Goal: Task Accomplishment & Management: Manage account settings

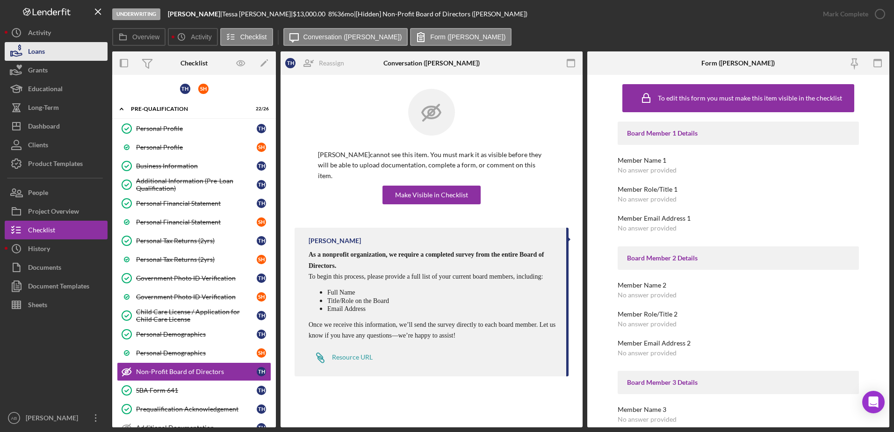
click at [28, 58] on div "Loans" at bounding box center [36, 52] width 17 height 21
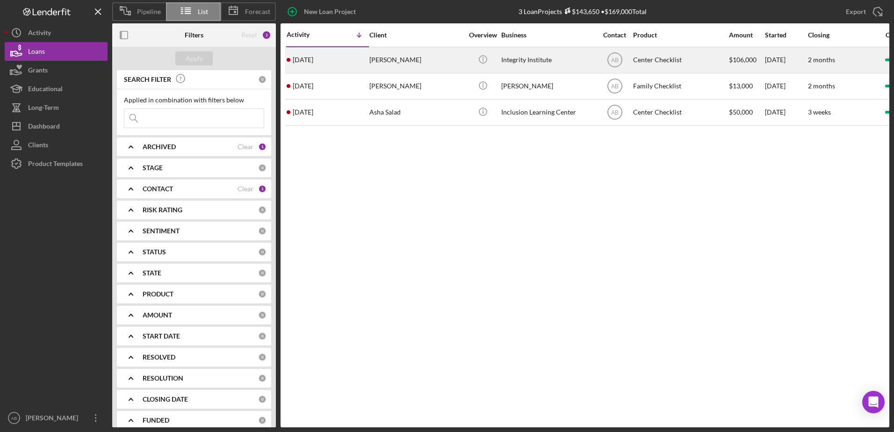
click at [390, 61] on div "[PERSON_NAME]" at bounding box center [416, 60] width 94 height 25
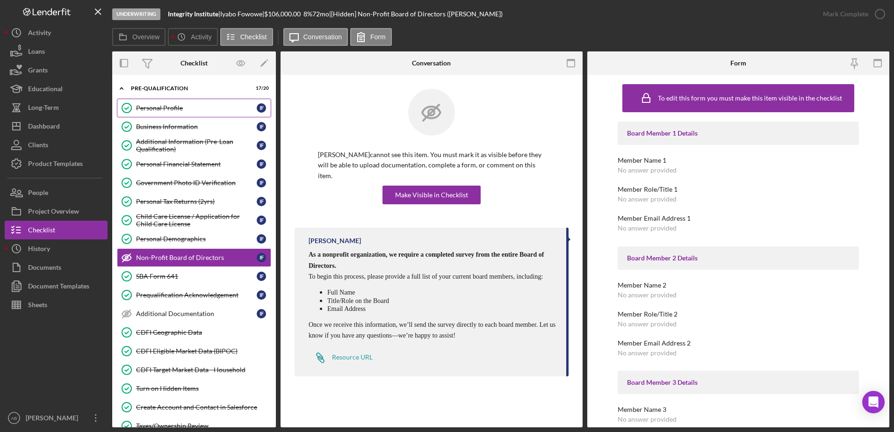
click at [178, 108] on div "Personal Profile" at bounding box center [196, 107] width 121 height 7
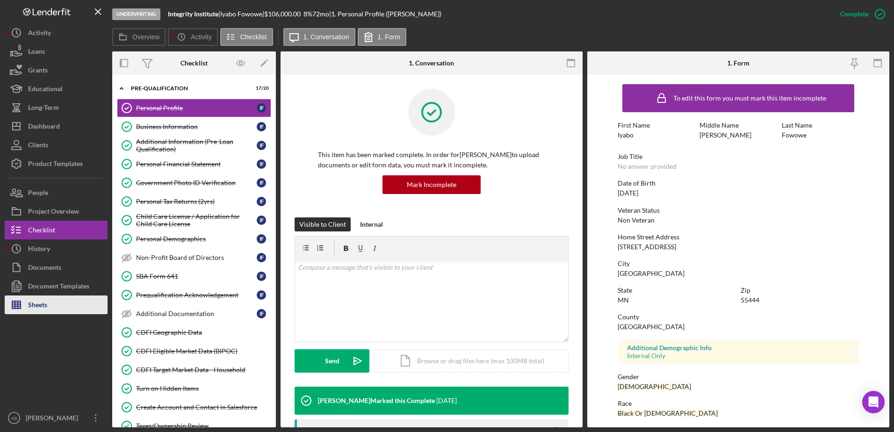
click at [29, 304] on div "Sheets" at bounding box center [37, 306] width 19 height 21
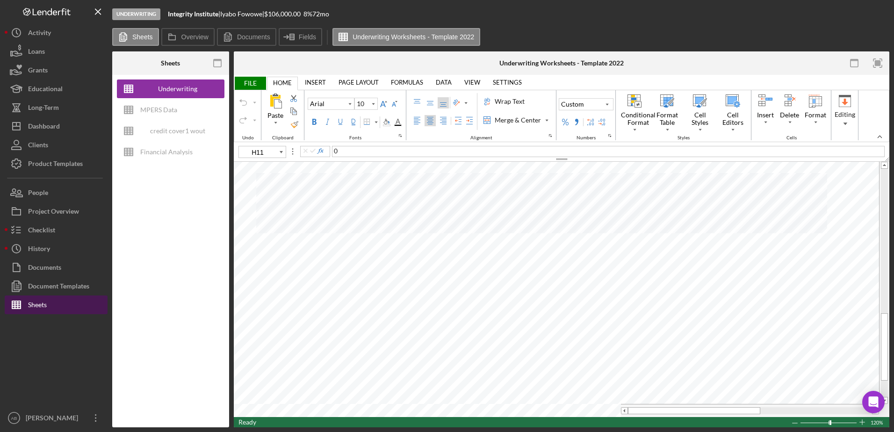
click at [43, 306] on div "Sheets" at bounding box center [37, 306] width 19 height 21
click at [160, 134] on div "credit cover1 wout restrictions" at bounding box center [177, 131] width 75 height 19
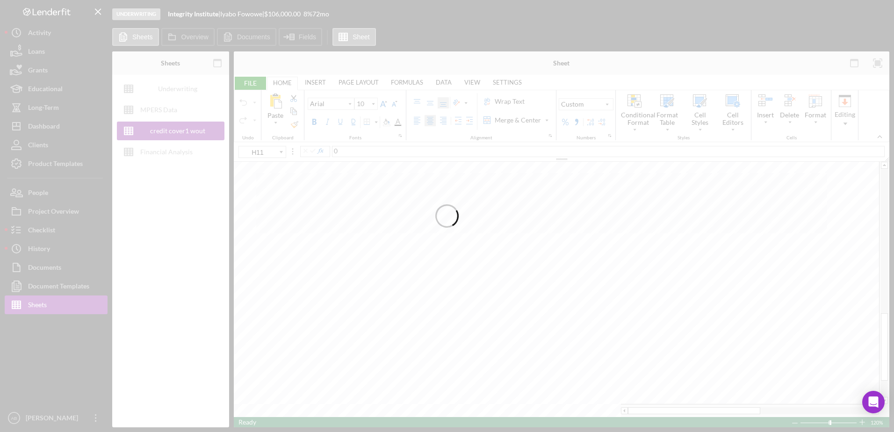
type input "11"
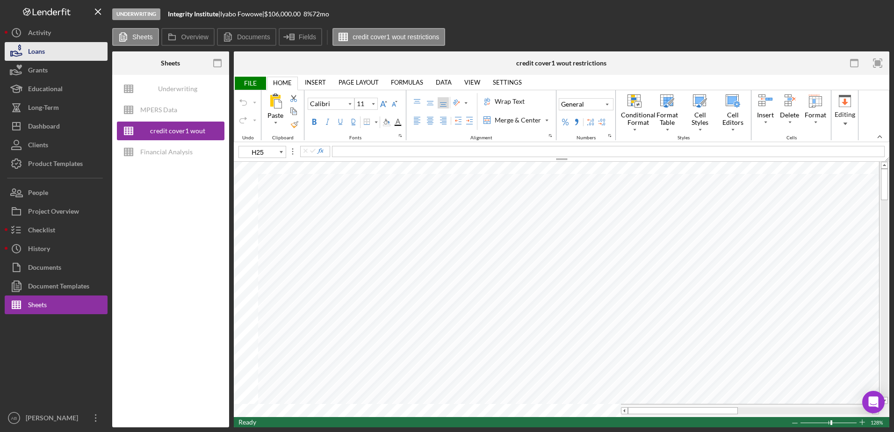
click at [33, 53] on div "Loans" at bounding box center [36, 52] width 17 height 21
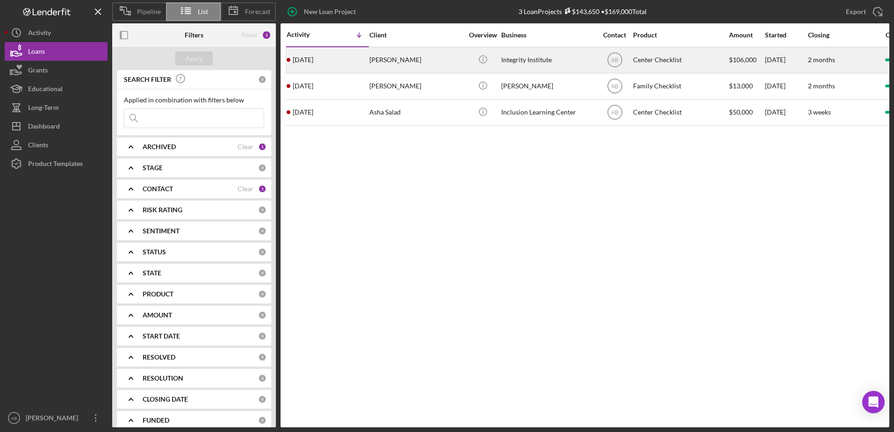
click at [381, 65] on div "[PERSON_NAME]" at bounding box center [416, 60] width 94 height 25
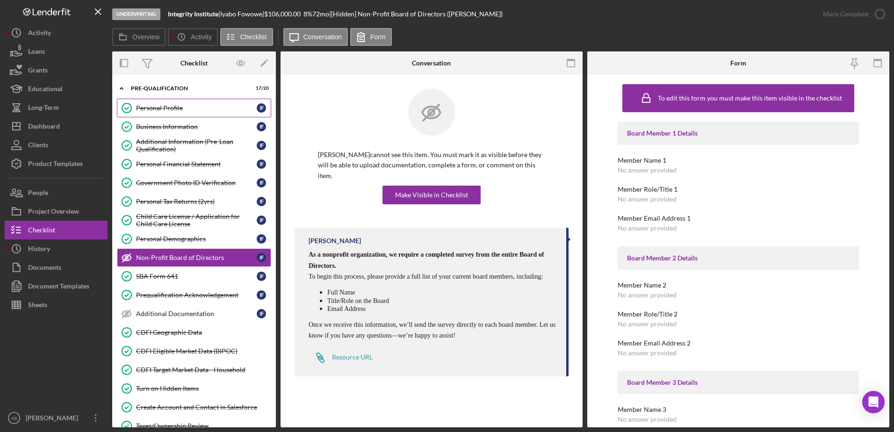
click at [180, 105] on div "Personal Profile" at bounding box center [196, 107] width 121 height 7
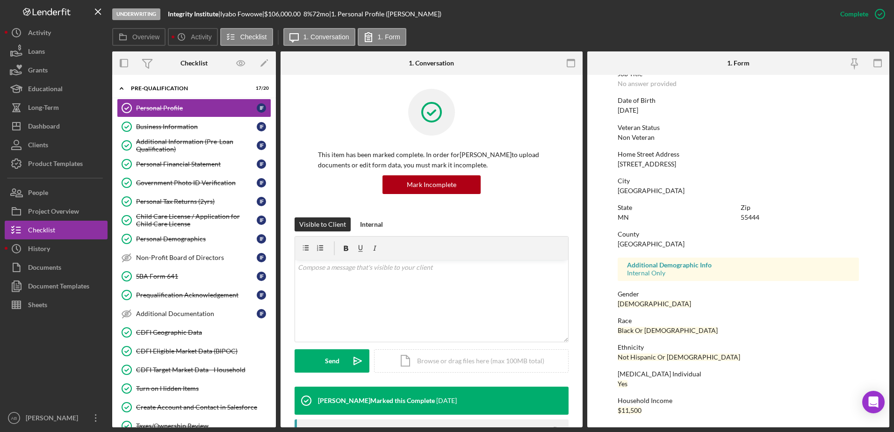
scroll to position [84, 0]
click at [171, 123] on div "Business Information" at bounding box center [196, 126] width 121 height 7
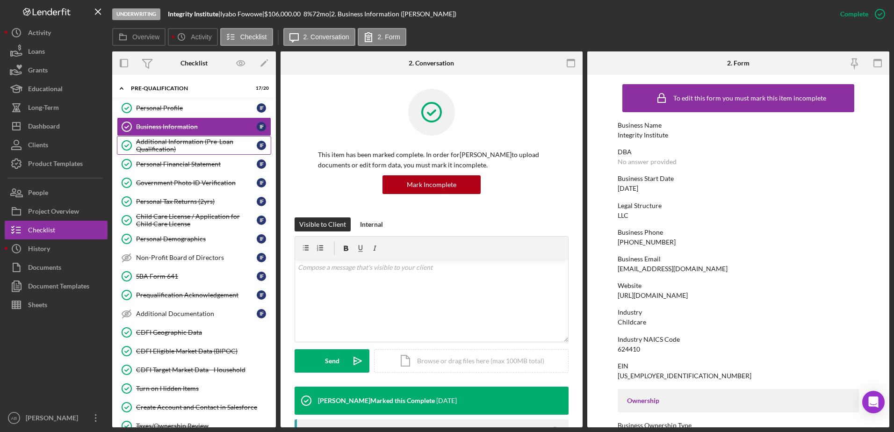
click at [182, 139] on div "Additional Information (Pre-Loan Qualification)" at bounding box center [196, 145] width 121 height 15
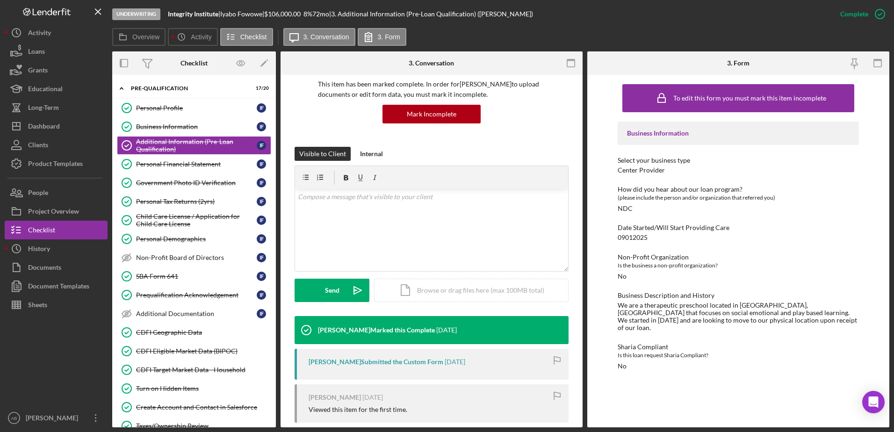
scroll to position [187, 0]
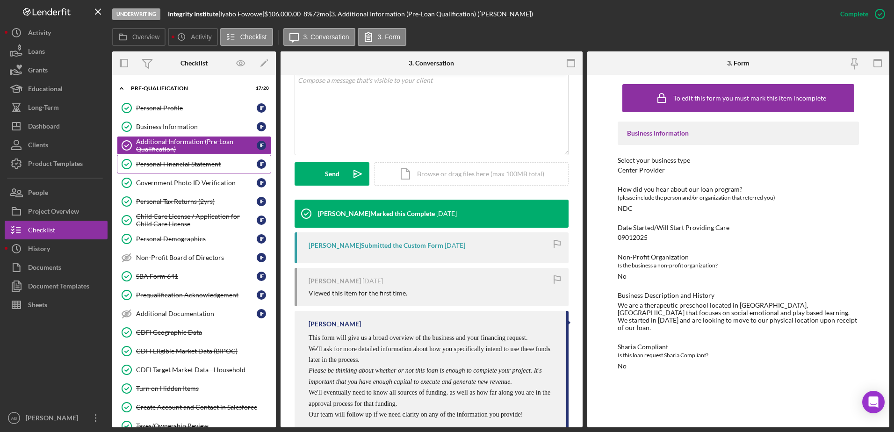
click at [182, 168] on link "Personal Financial Statement Personal Financial Statement I F" at bounding box center [194, 164] width 154 height 19
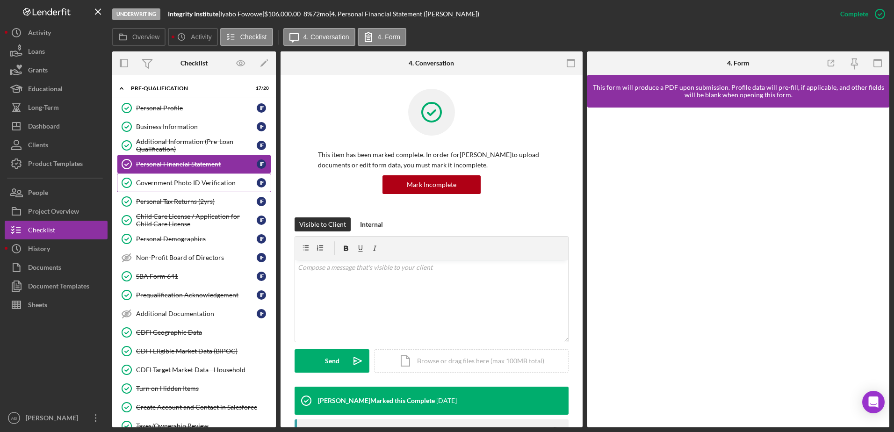
click at [170, 175] on link "Government Photo ID Verification Government Photo ID Verification I F" at bounding box center [194, 183] width 154 height 19
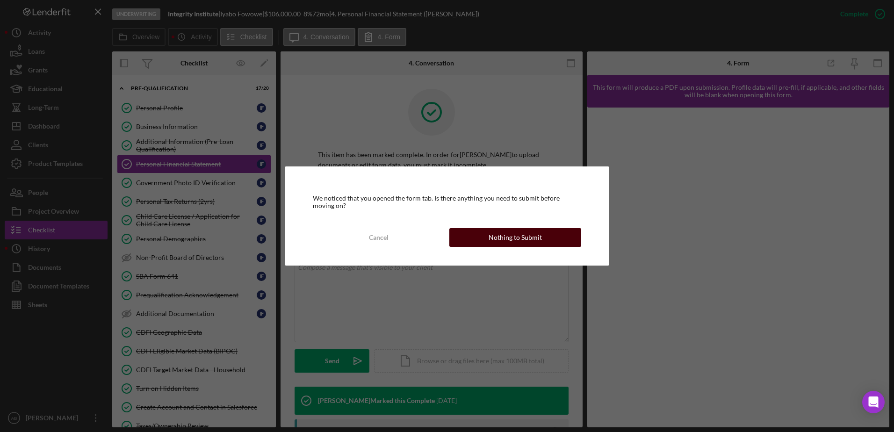
click at [489, 231] on button "Nothing to Submit" at bounding box center [515, 237] width 132 height 19
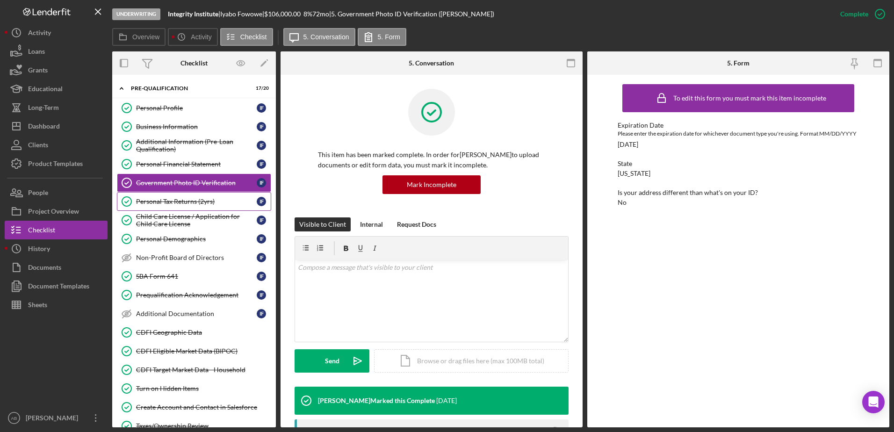
click at [187, 198] on div "Personal Tax Returns (2yrs)" at bounding box center [196, 201] width 121 height 7
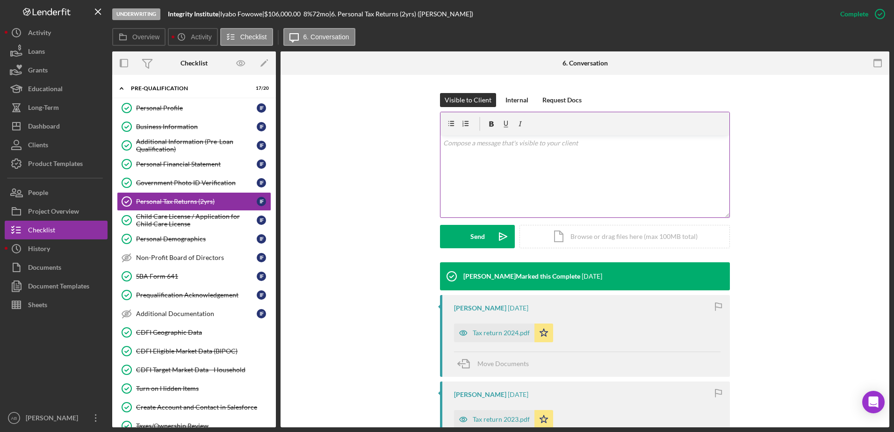
scroll to position [234, 0]
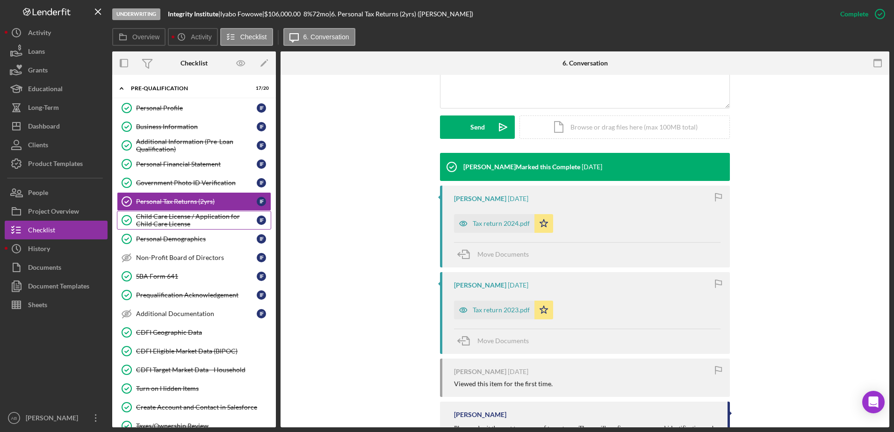
click at [163, 221] on div "Child Care License / Application for Child Care License" at bounding box center [196, 220] width 121 height 15
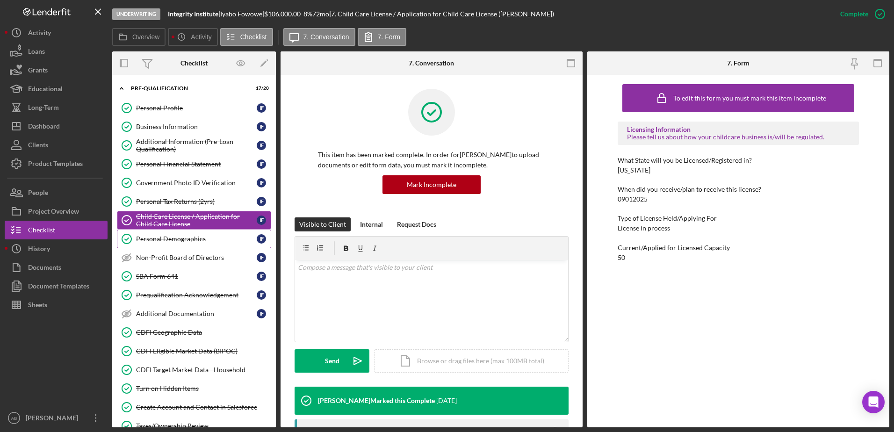
click at [188, 238] on div "Personal Demographics" at bounding box center [196, 238] width 121 height 7
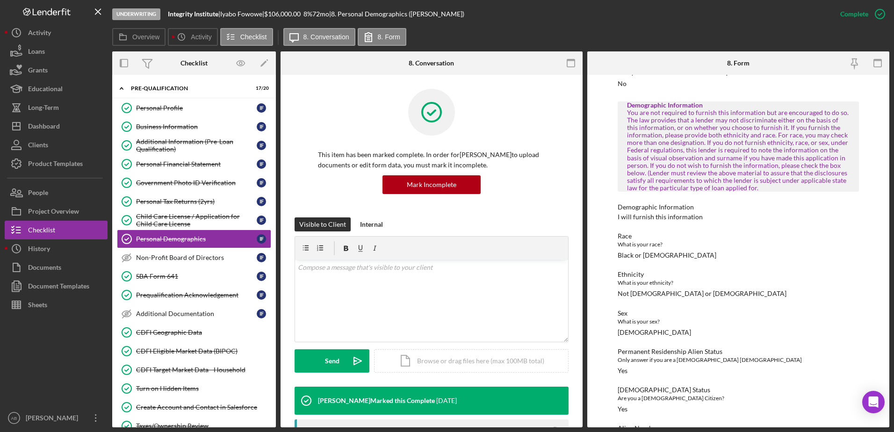
scroll to position [421, 0]
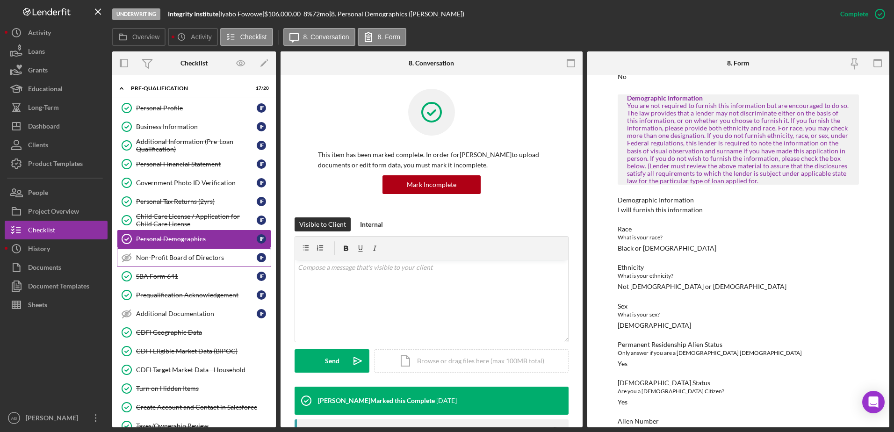
click at [199, 258] on div "Non-Profit Board of Directors" at bounding box center [196, 257] width 121 height 7
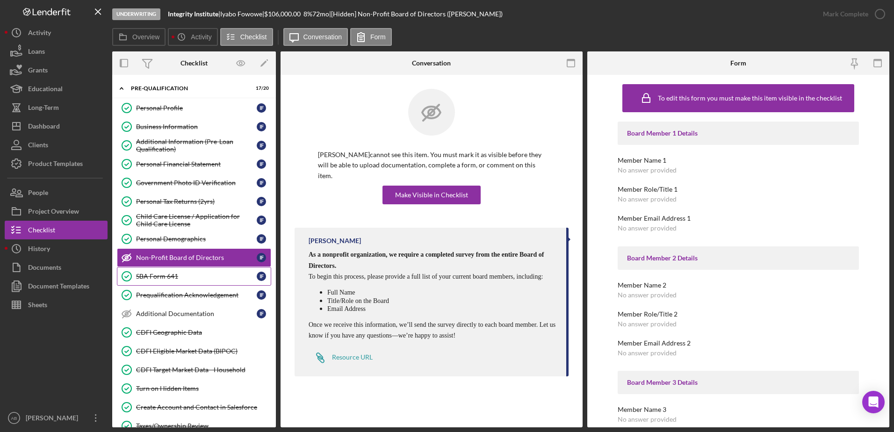
click at [178, 273] on div "SBA Form 641" at bounding box center [196, 276] width 121 height 7
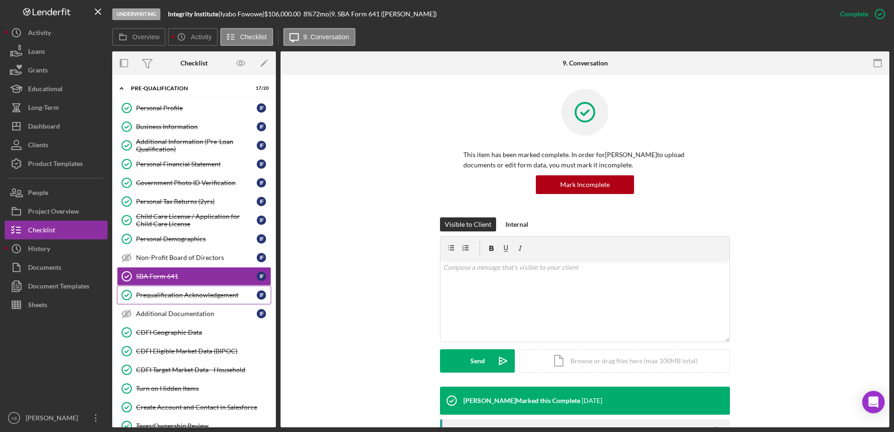
click at [197, 293] on div "Prequalification Acknowledgement" at bounding box center [196, 294] width 121 height 7
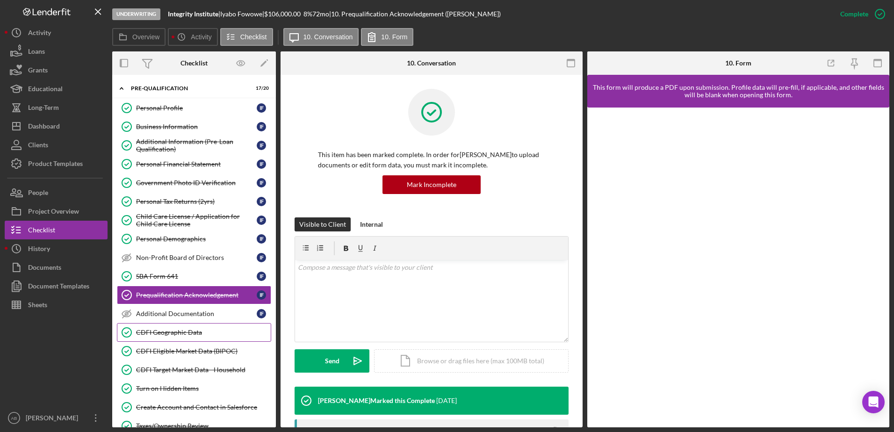
click at [174, 330] on div "CDFI Geographic Data" at bounding box center [203, 332] width 135 height 7
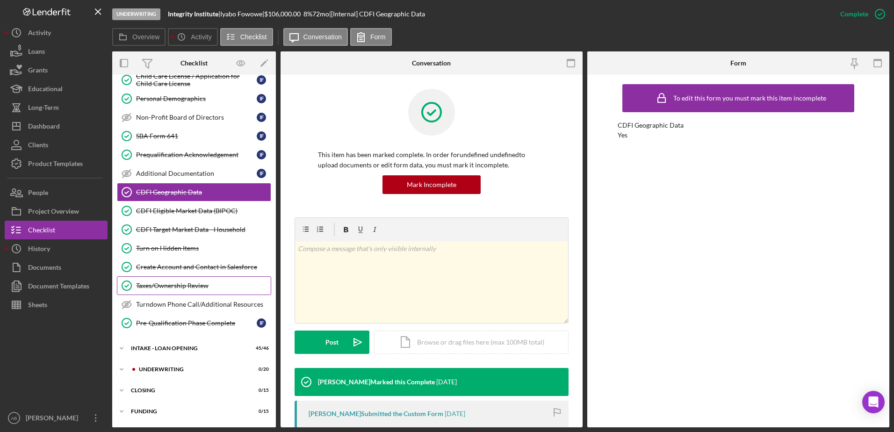
scroll to position [160, 0]
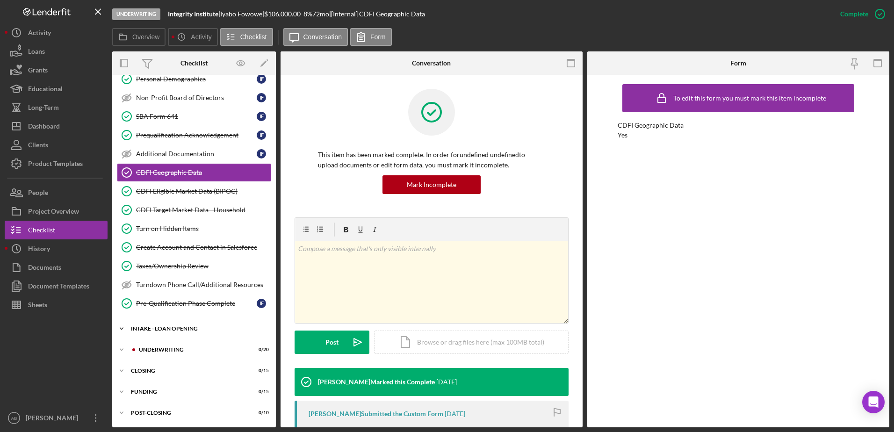
click at [162, 325] on div "Icon/Expander INTAKE - LOAN OPENING 45 / 46" at bounding box center [194, 328] width 164 height 19
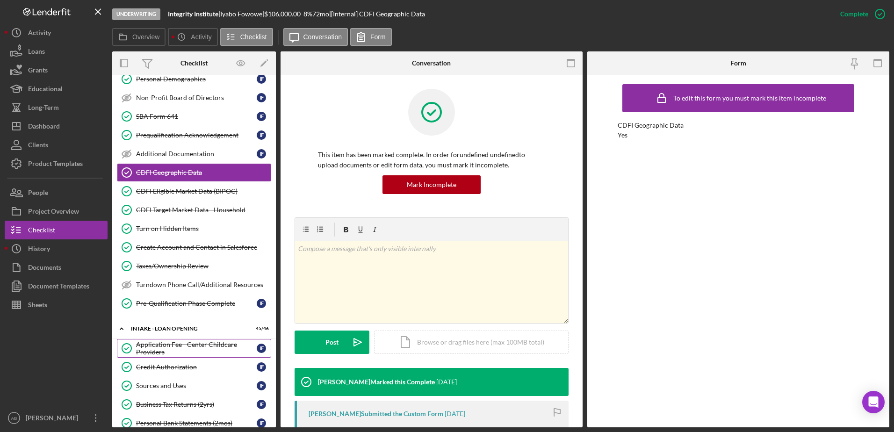
click at [177, 345] on div "Application Fee - Center Childcare Providers" at bounding box center [196, 348] width 121 height 15
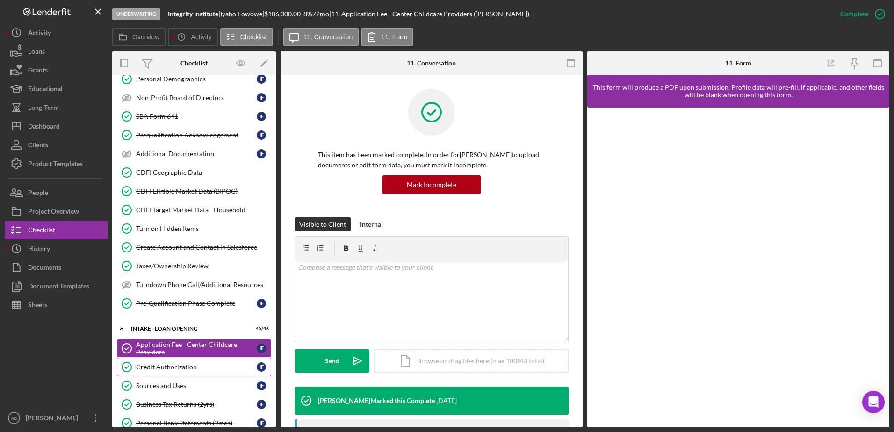
click at [165, 362] on link "Credit Authorization Credit Authorization I F" at bounding box center [194, 367] width 154 height 19
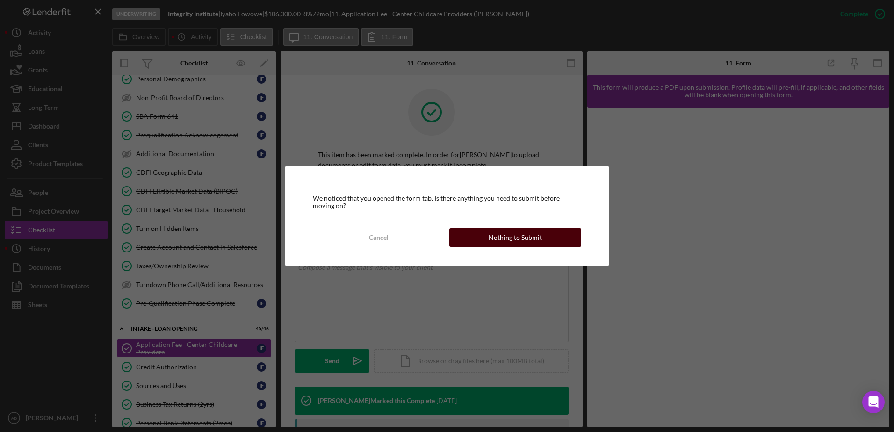
click at [478, 233] on button "Nothing to Submit" at bounding box center [515, 237] width 132 height 19
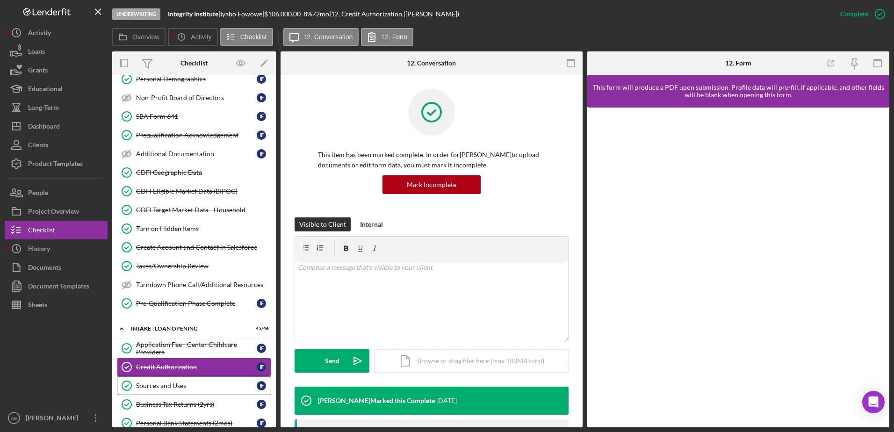
click at [178, 391] on link "Sources and Uses Sources and Uses I F" at bounding box center [194, 385] width 154 height 19
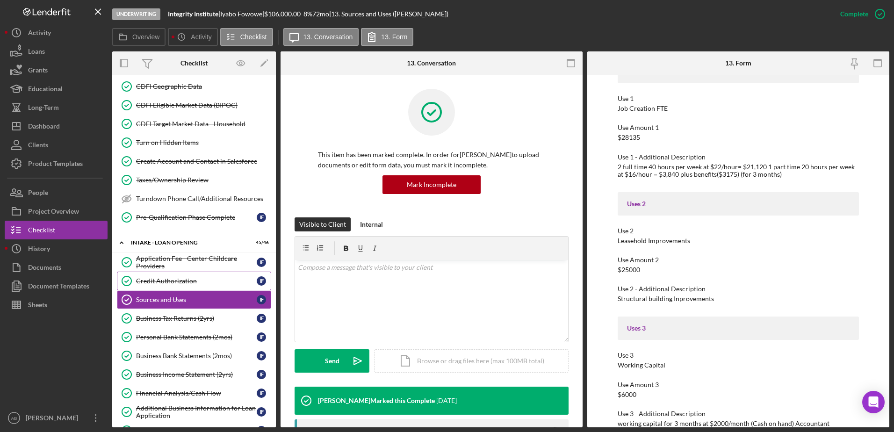
scroll to position [253, 0]
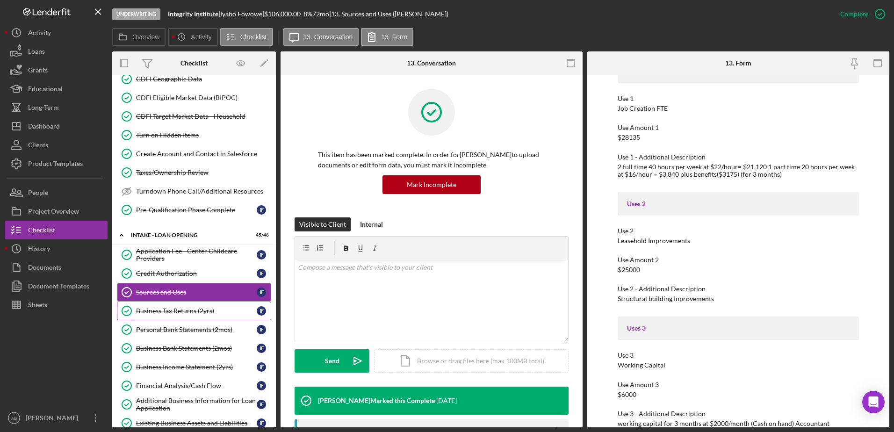
click at [187, 311] on div "Business Tax Returns (2yrs)" at bounding box center [196, 310] width 121 height 7
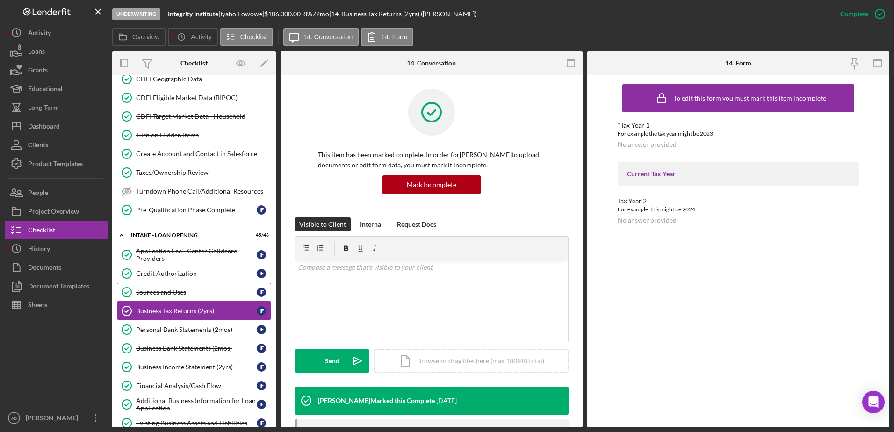
click at [180, 291] on div "Sources and Uses" at bounding box center [196, 292] width 121 height 7
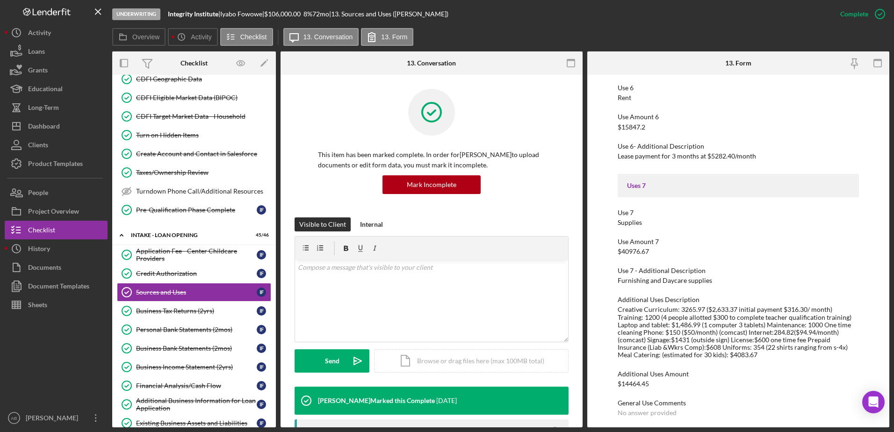
scroll to position [1455, 0]
click at [167, 312] on div "Business Tax Returns (2yrs)" at bounding box center [196, 310] width 121 height 7
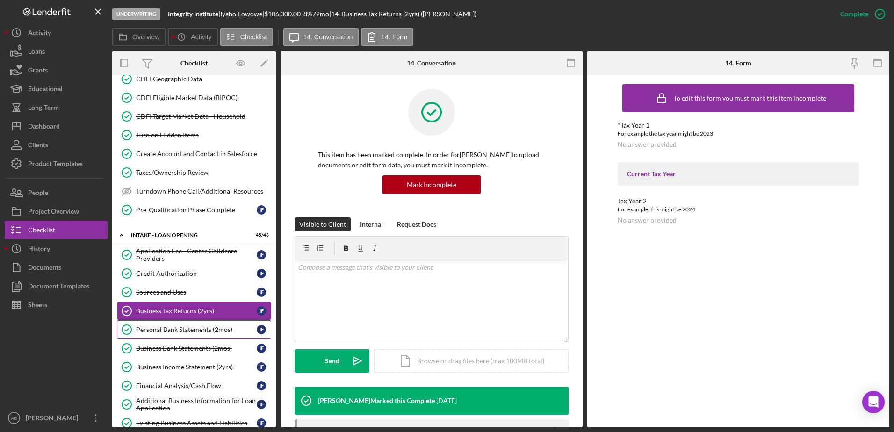
click at [166, 324] on link "Personal Bank Statements (2mos) Personal Bank Statements (2mos) I F" at bounding box center [194, 329] width 154 height 19
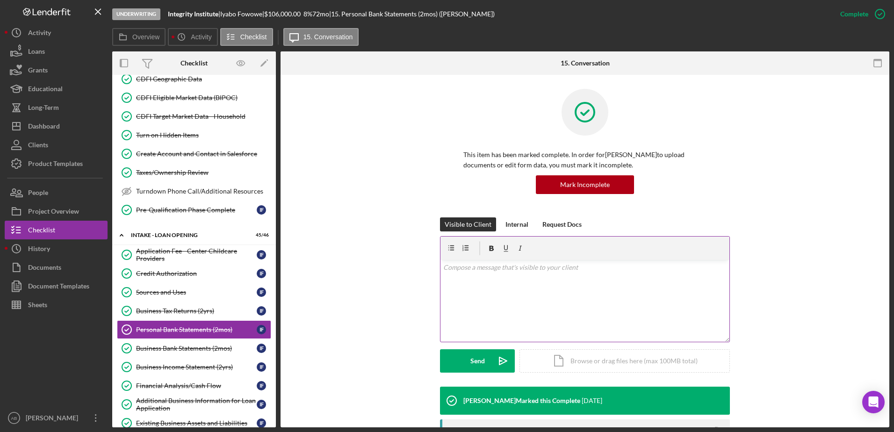
scroll to position [234, 0]
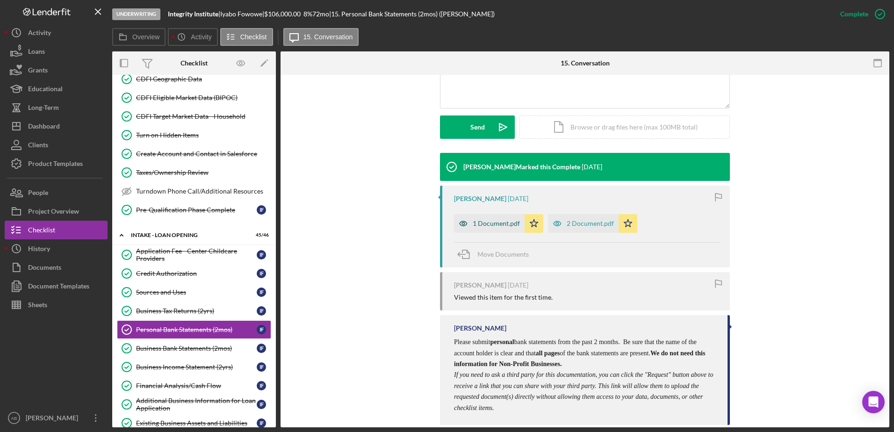
click at [484, 222] on div "1 Document.pdf" at bounding box center [496, 223] width 47 height 7
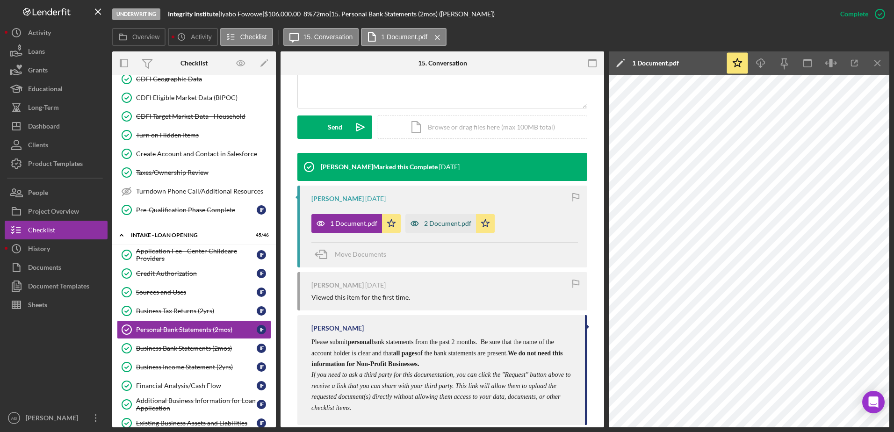
click at [425, 224] on div "2 Document.pdf" at bounding box center [447, 223] width 47 height 7
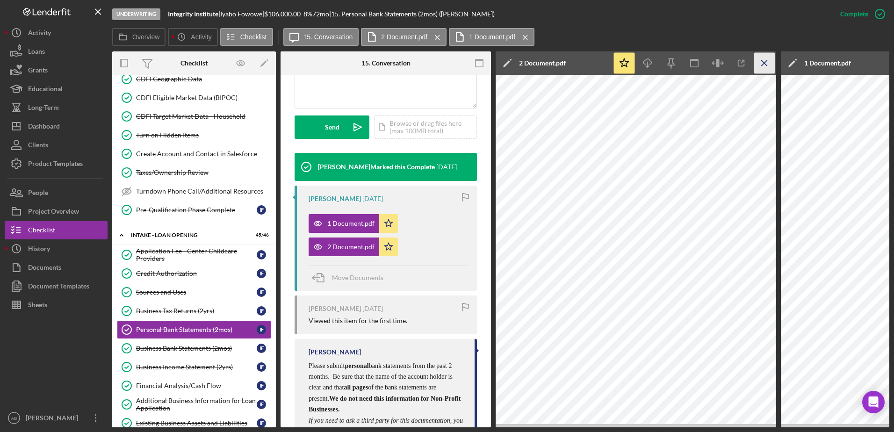
click at [762, 62] on icon "Icon/Menu Close" at bounding box center [764, 63] width 21 height 21
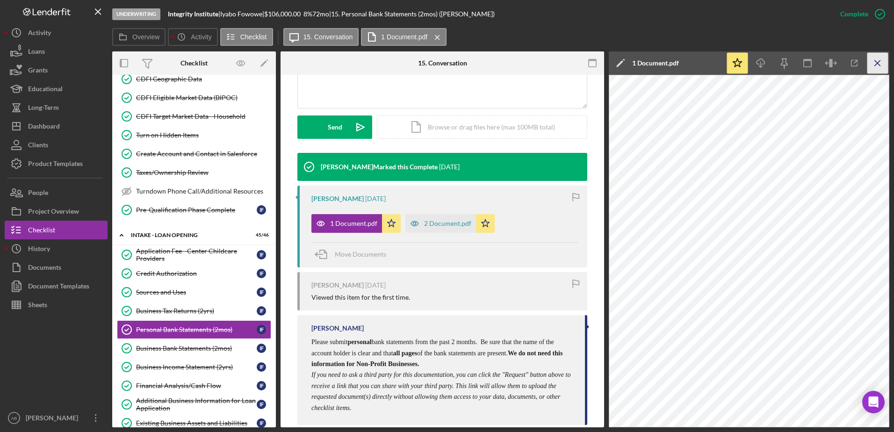
click at [880, 58] on icon "Icon/Menu Close" at bounding box center [878, 63] width 21 height 21
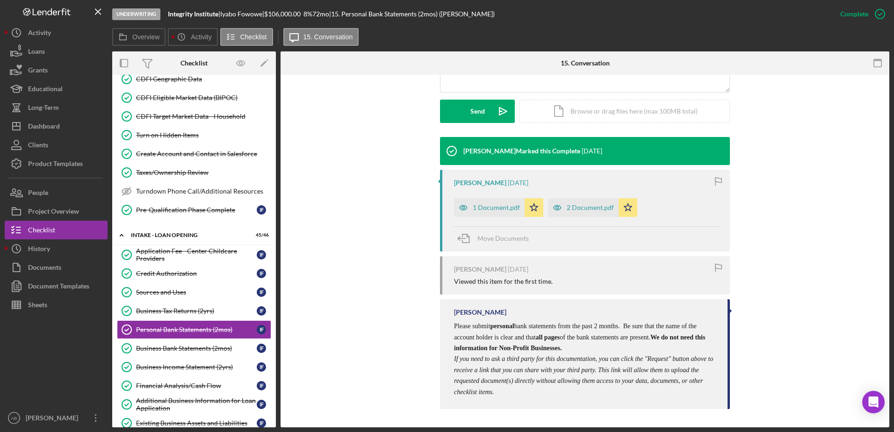
scroll to position [257, 0]
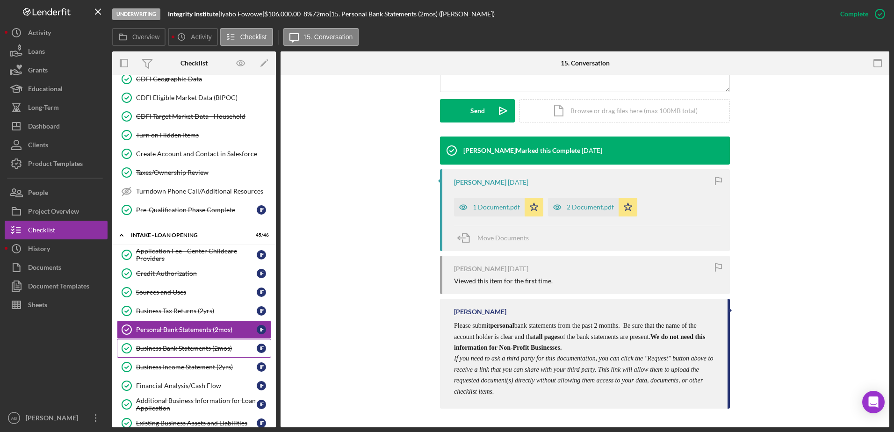
click at [191, 345] on div "Business Bank Statements (2mos)" at bounding box center [196, 348] width 121 height 7
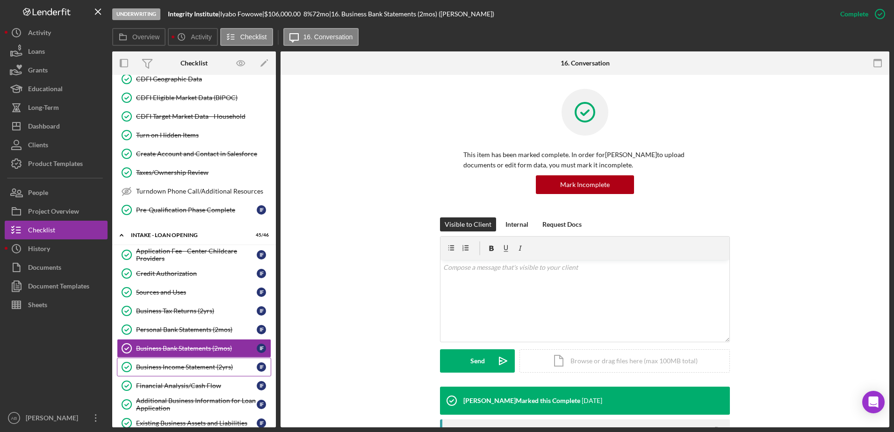
click at [188, 362] on link "Business Income Statement (2yrs) Business Income Statement (2yrs) I F" at bounding box center [194, 367] width 154 height 19
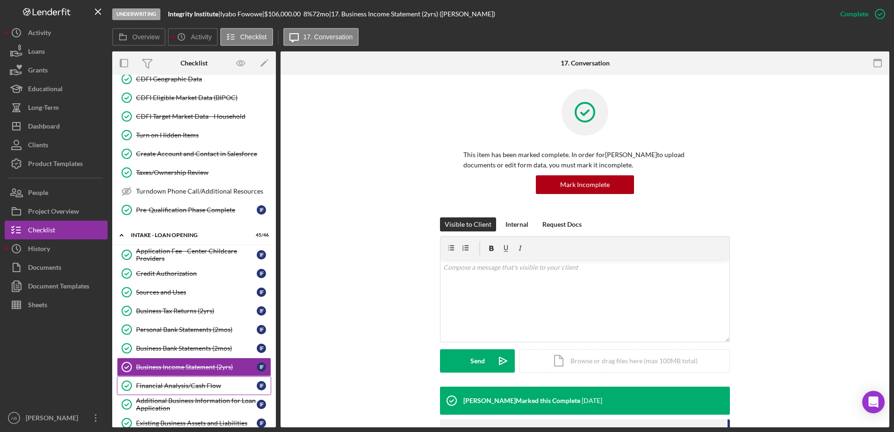
click at [186, 384] on div "Financial Analysis/Cash Flow" at bounding box center [196, 385] width 121 height 7
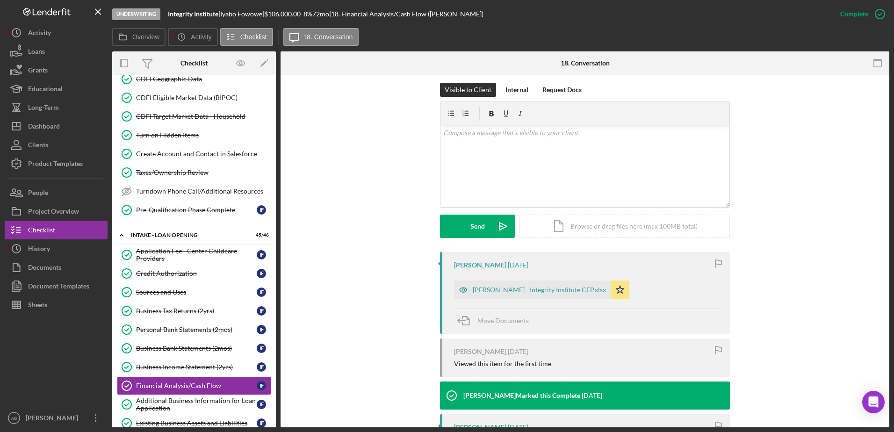
scroll to position [140, 0]
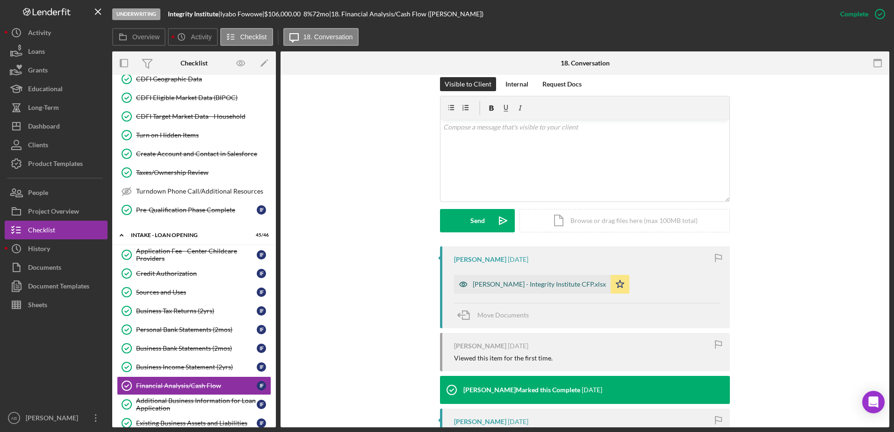
click at [504, 282] on div "[PERSON_NAME] - Integrity Institute CFP.xlsx" at bounding box center [539, 284] width 133 height 7
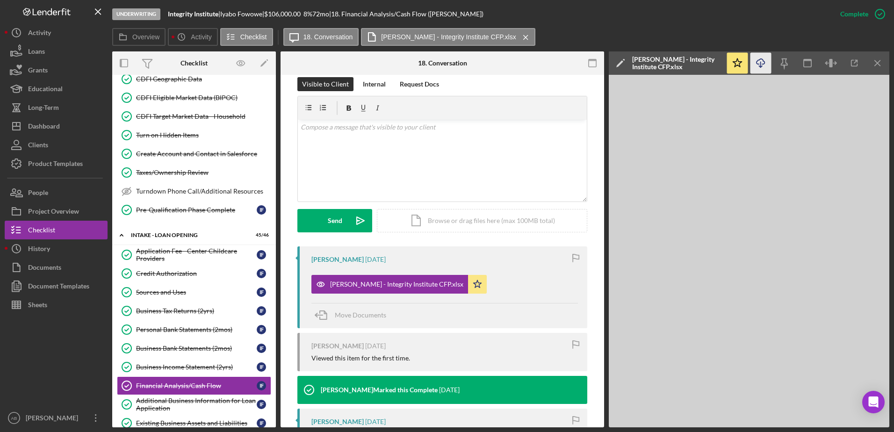
click at [761, 67] on line "button" at bounding box center [761, 64] width 0 height 5
click at [195, 407] on div "Additional Business Information for Loan Application" at bounding box center [196, 404] width 121 height 15
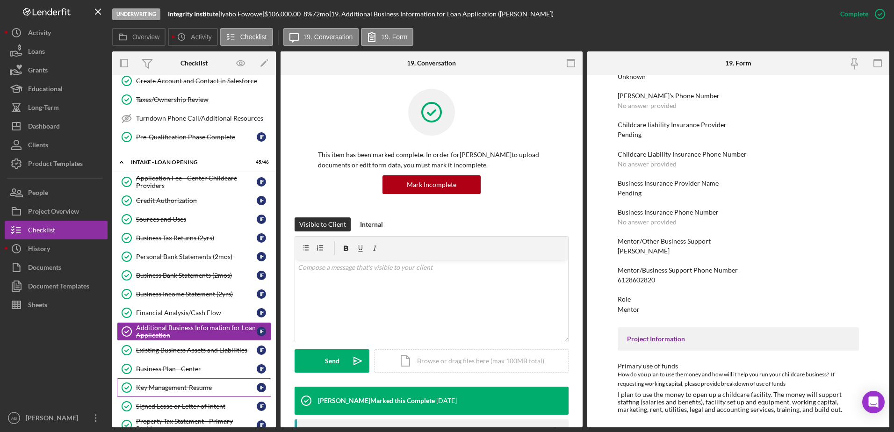
scroll to position [347, 0]
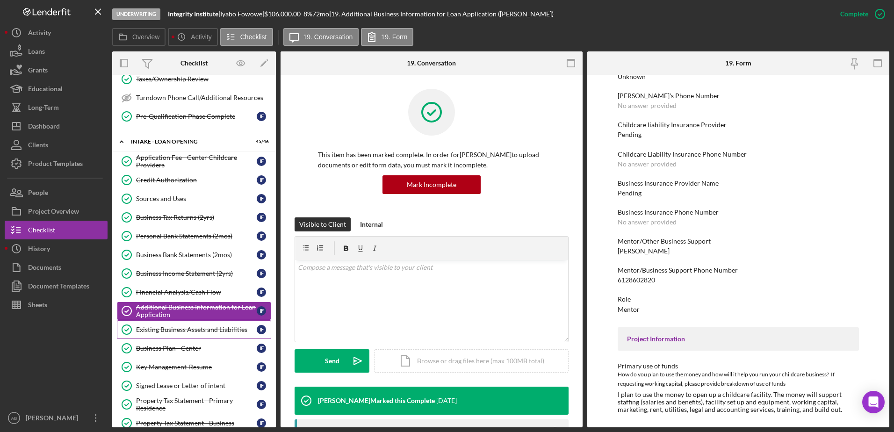
click at [177, 326] on div "Existing Business Assets and Liabilities" at bounding box center [196, 329] width 121 height 7
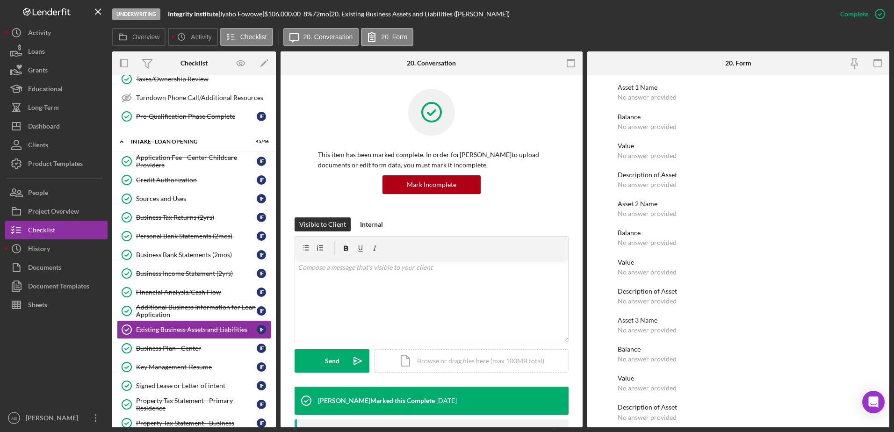
scroll to position [726, 0]
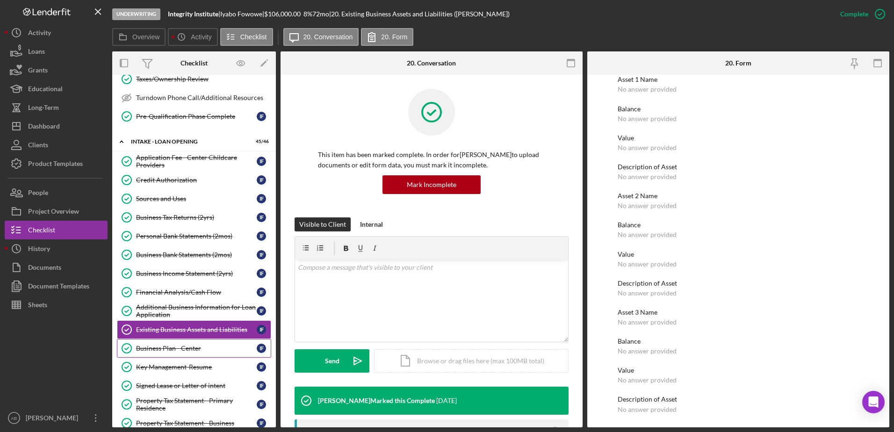
click at [154, 346] on div "Business Plan - Center" at bounding box center [196, 348] width 121 height 7
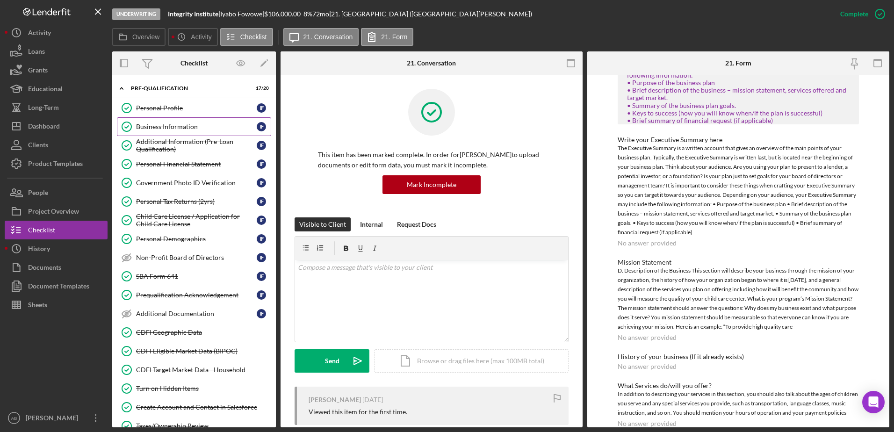
click at [188, 130] on div "Business Information" at bounding box center [196, 126] width 121 height 7
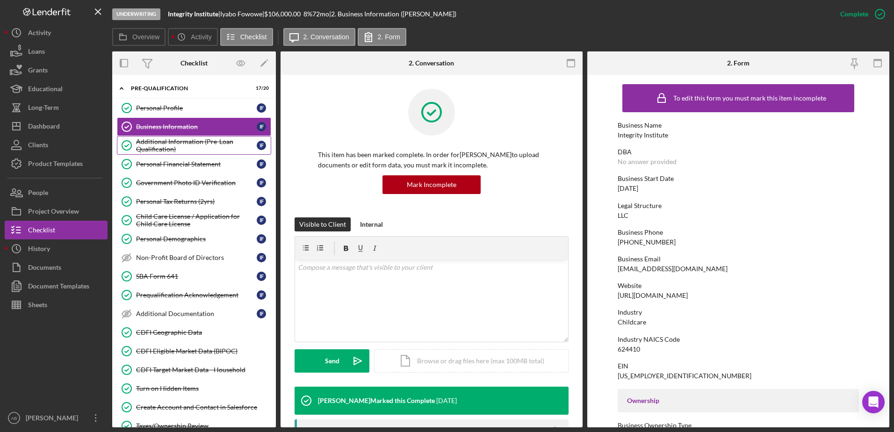
click at [153, 143] on div "Additional Information (Pre-Loan Qualification)" at bounding box center [196, 145] width 121 height 15
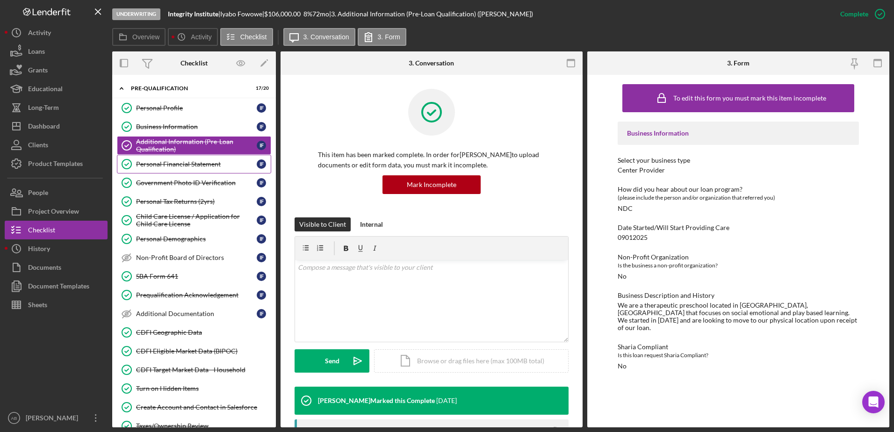
click at [181, 171] on link "Personal Financial Statement Personal Financial Statement I F" at bounding box center [194, 164] width 154 height 19
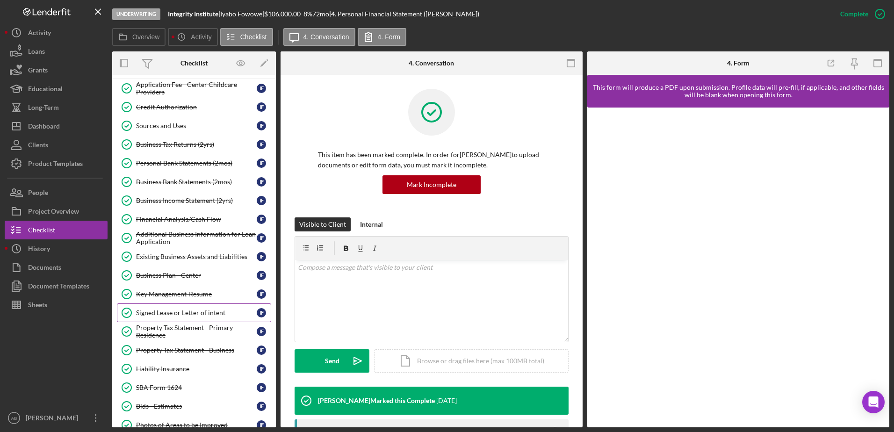
scroll to position [421, 0]
click at [173, 276] on div "Business Plan - Center" at bounding box center [196, 274] width 121 height 7
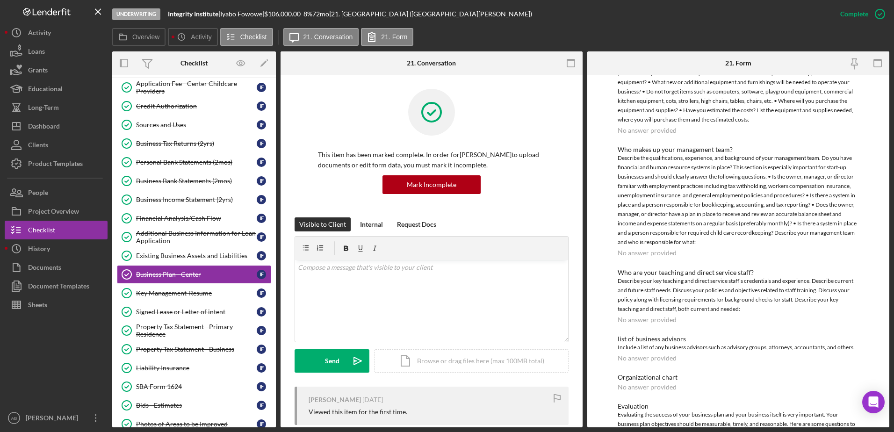
scroll to position [2291, 0]
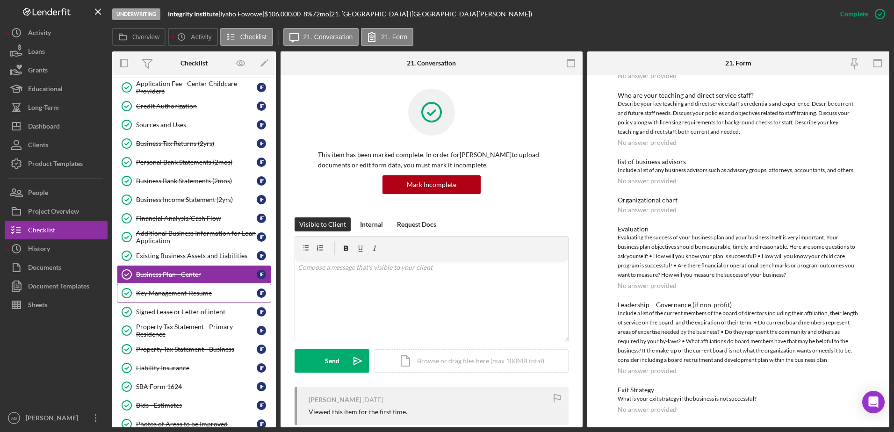
click at [161, 294] on div "Key Management-Resume" at bounding box center [196, 292] width 121 height 7
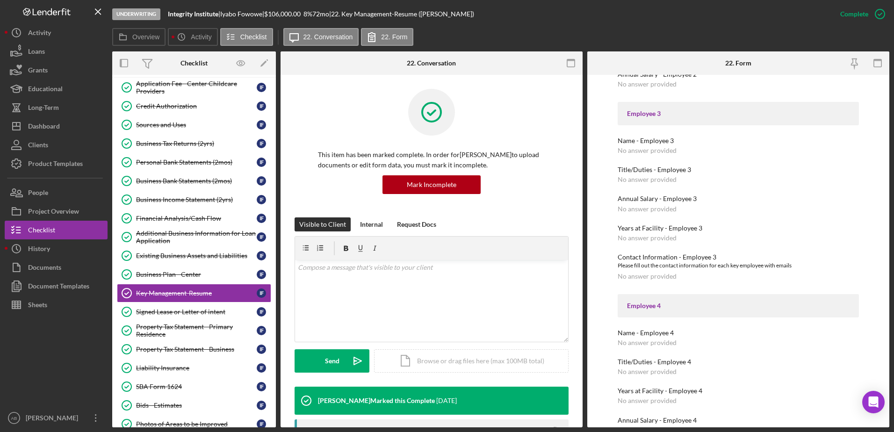
scroll to position [513, 0]
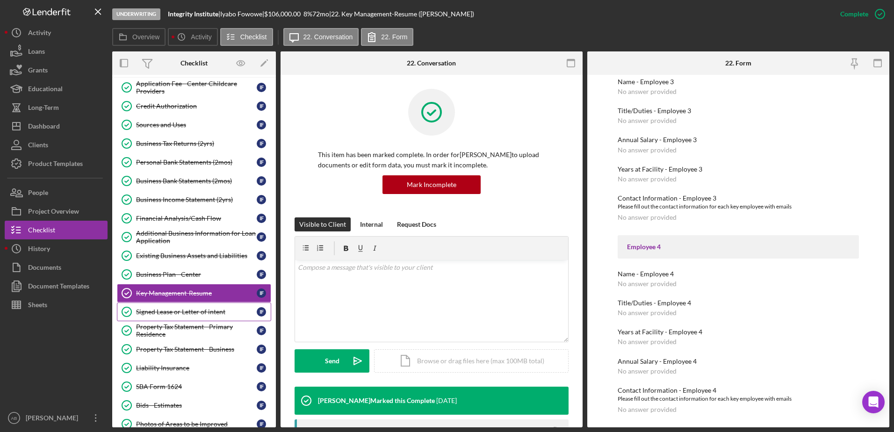
click at [172, 312] on div "Signed Lease or Letter of intent" at bounding box center [196, 311] width 121 height 7
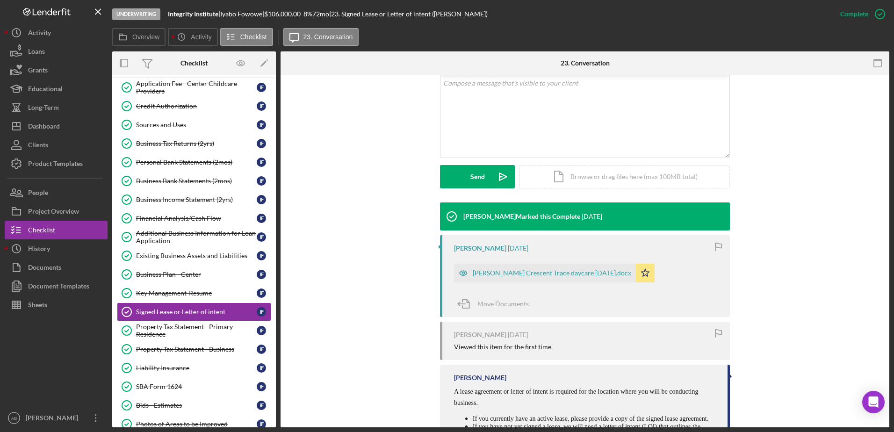
scroll to position [280, 0]
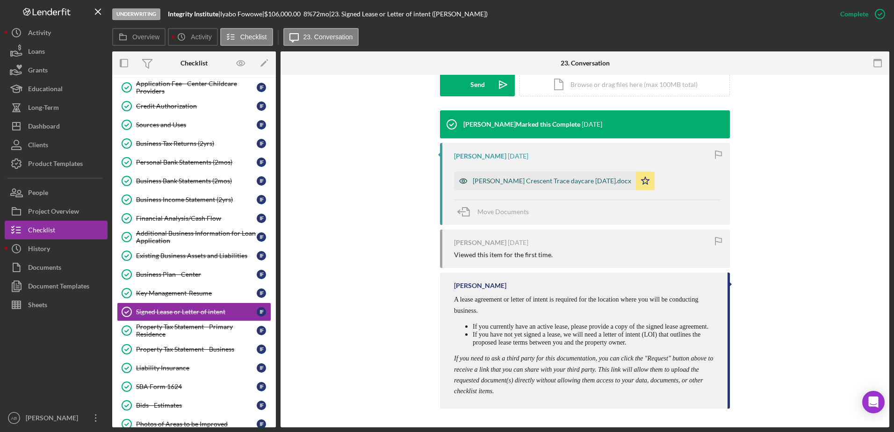
click at [476, 178] on div "[PERSON_NAME] Crescent Trace daycare [DATE].docx" at bounding box center [552, 180] width 159 height 7
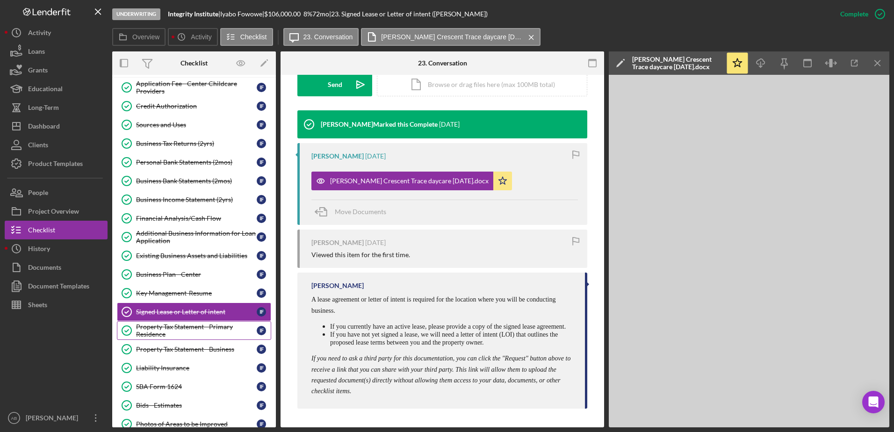
click at [174, 329] on div "Property Tax Statement - Primary Residence" at bounding box center [196, 330] width 121 height 15
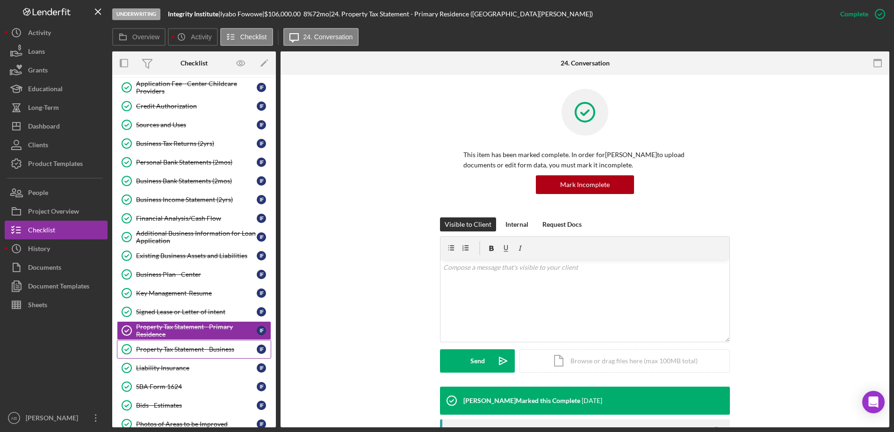
click at [184, 354] on link "Property Tax Statement - Business Property Tax Statement - Business I F" at bounding box center [194, 349] width 154 height 19
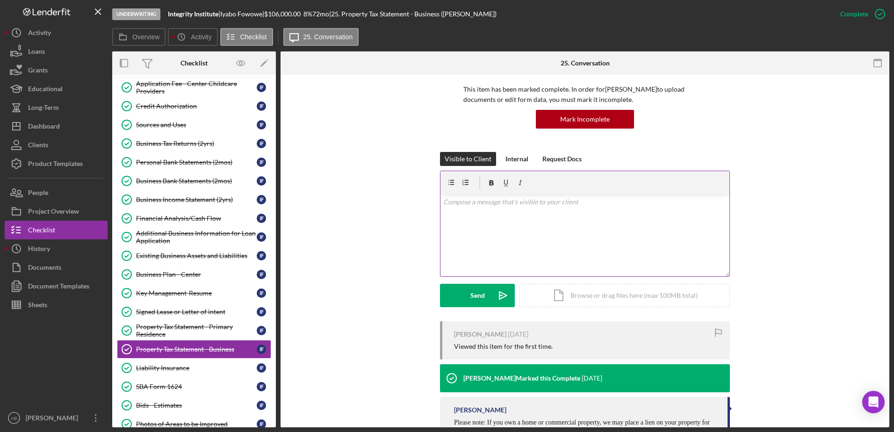
scroll to position [162, 0]
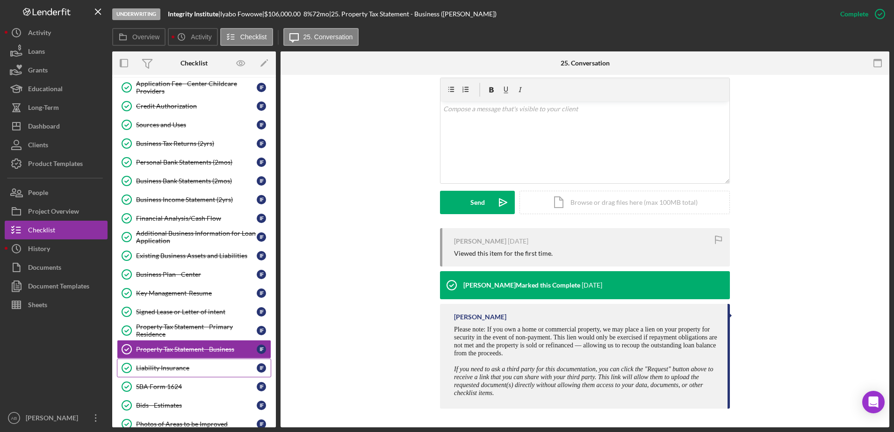
click at [180, 369] on div "Liability Insurance" at bounding box center [196, 367] width 121 height 7
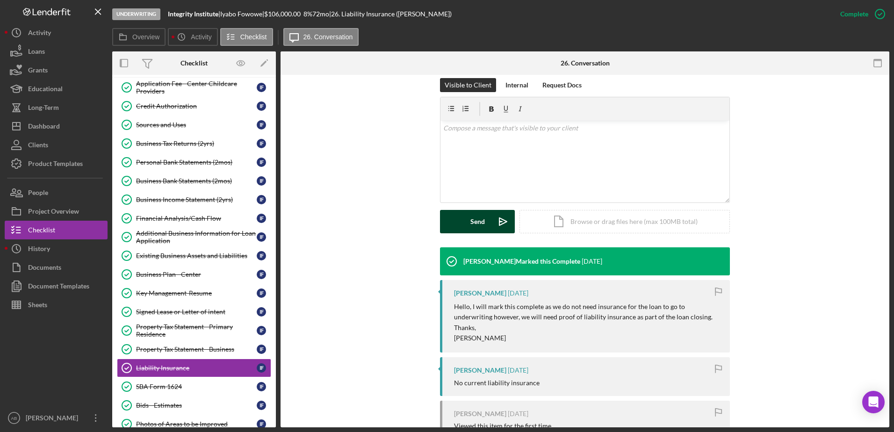
scroll to position [234, 0]
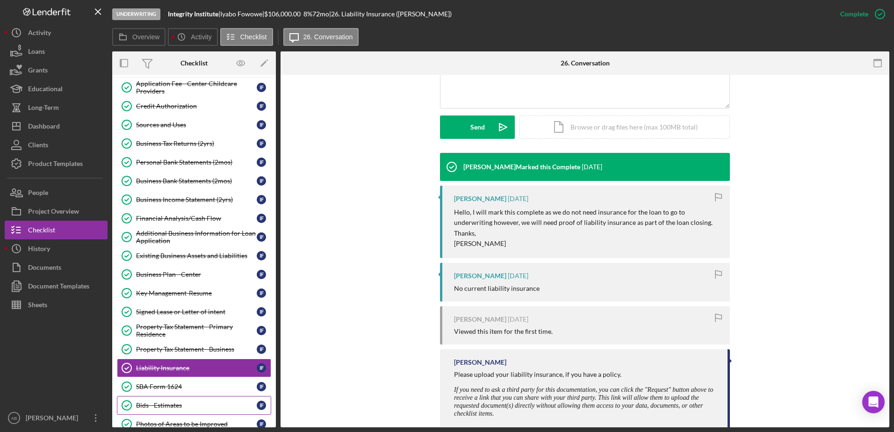
click at [161, 405] on div "Bids - Estimates" at bounding box center [196, 405] width 121 height 7
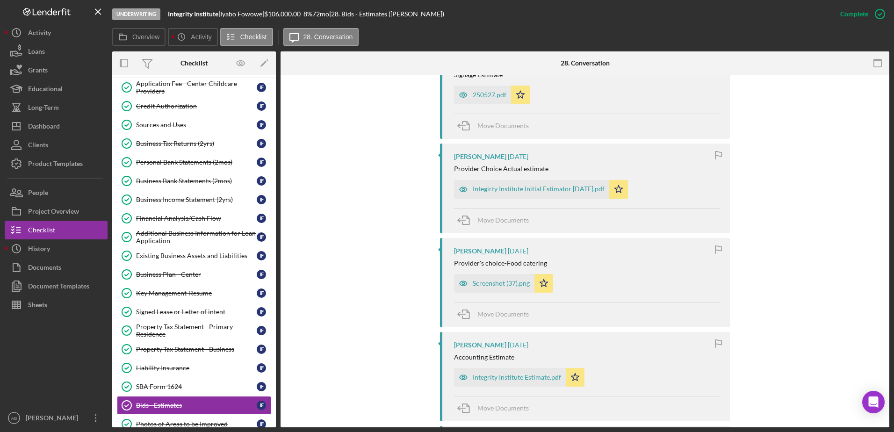
scroll to position [468, 0]
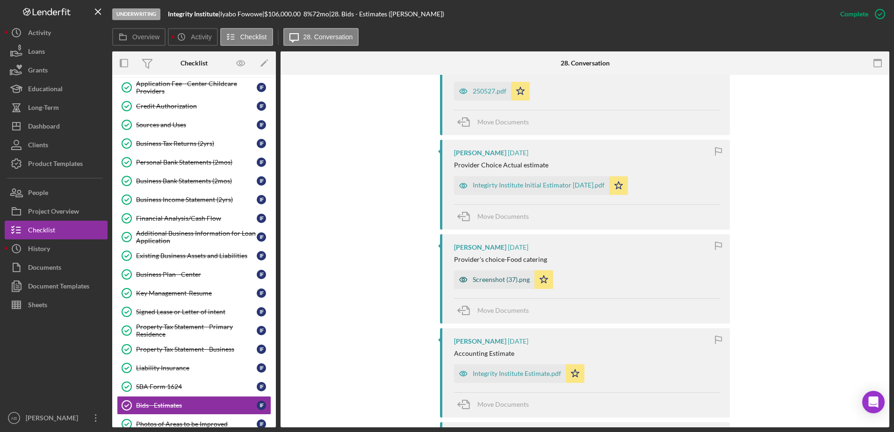
click at [475, 273] on div "Screenshot (37).png" at bounding box center [494, 279] width 80 height 19
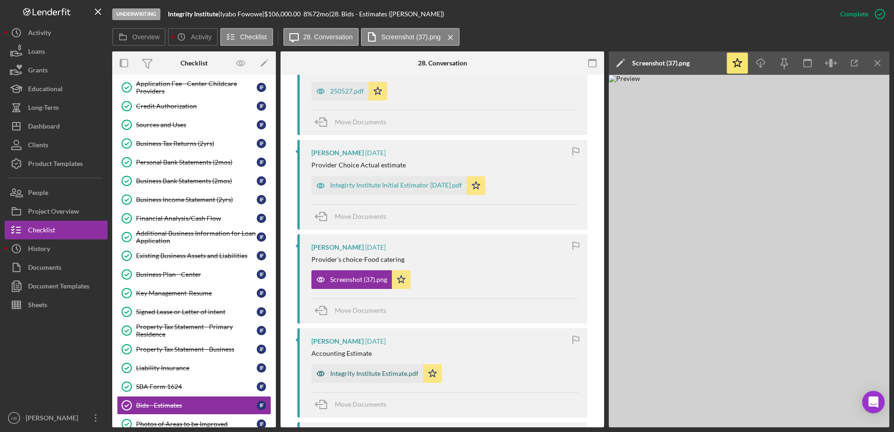
click at [394, 369] on div "Integrity Institute Estimate.pdf" at bounding box center [367, 373] width 112 height 19
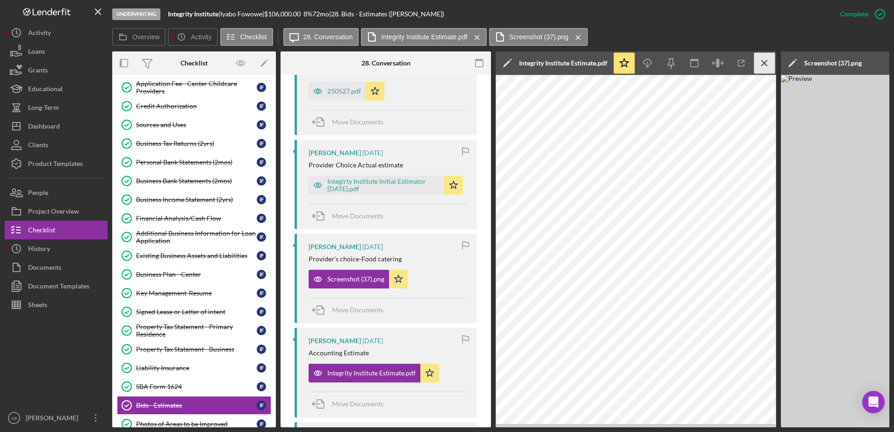
click at [759, 66] on icon "Icon/Menu Close" at bounding box center [764, 63] width 21 height 21
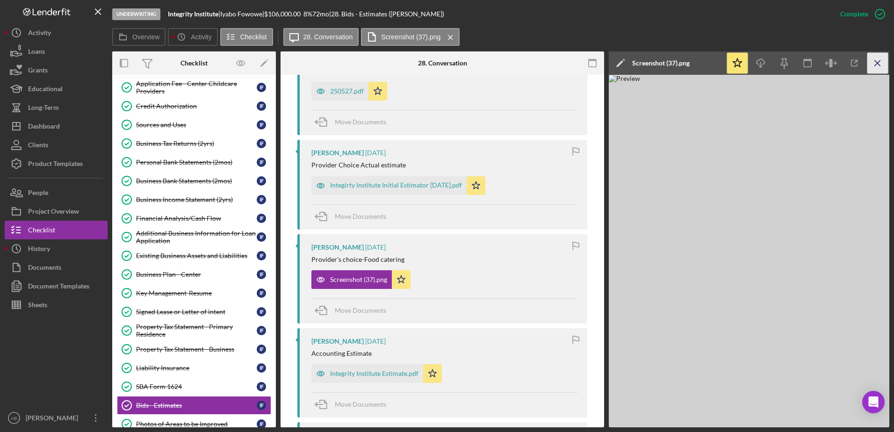
click at [871, 58] on icon "Icon/Menu Close" at bounding box center [878, 63] width 21 height 21
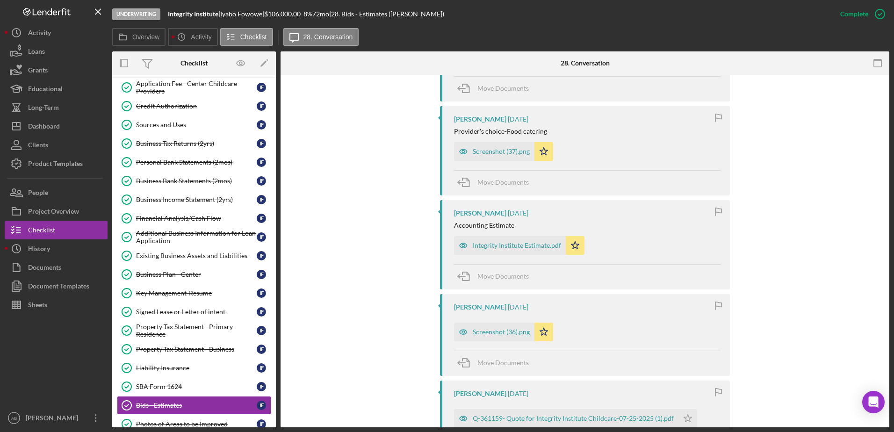
scroll to position [608, 0]
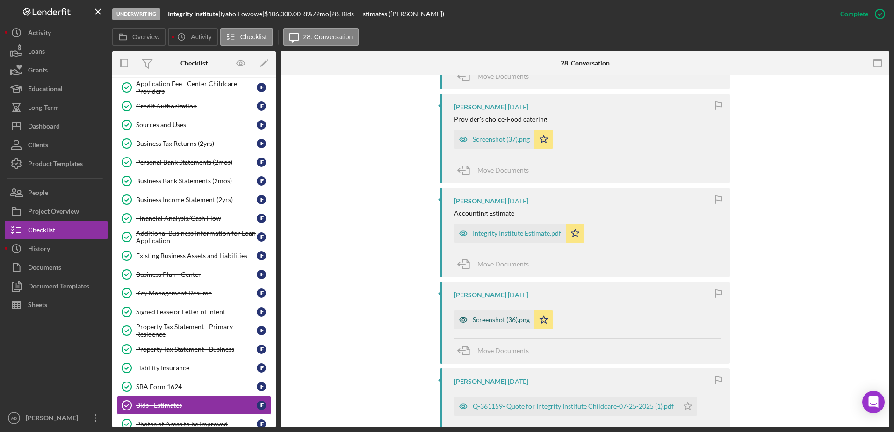
click at [504, 320] on div "Screenshot (36).png" at bounding box center [501, 319] width 57 height 7
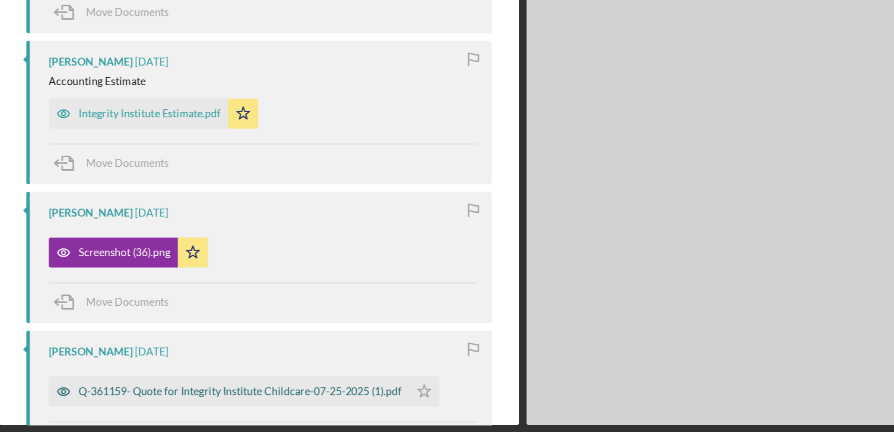
scroll to position [0, 0]
click at [393, 403] on div "Q-361159- Quote for Integrity Institute Childcare-07-25-2025 (1).pdf" at bounding box center [430, 406] width 201 height 7
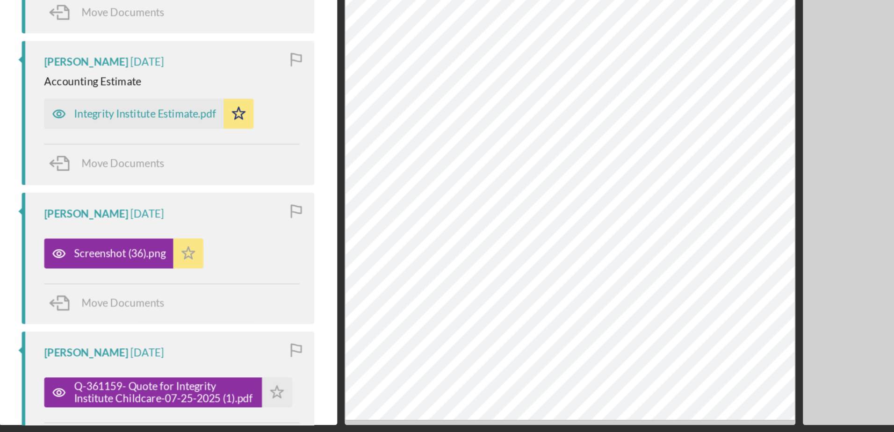
scroll to position [188, 0]
click at [424, 316] on div "Screenshot (36).png Icon/Star" at bounding box center [388, 317] width 159 height 23
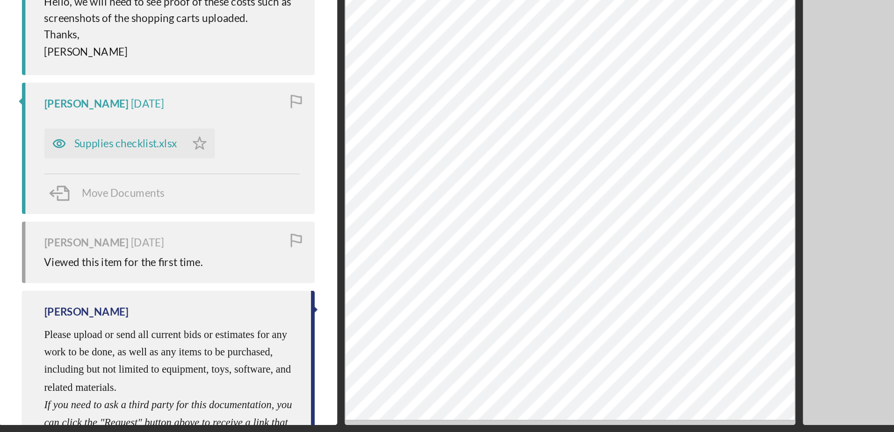
scroll to position [1888, 0]
click at [373, 246] on div "Supplies checklist.xlsx" at bounding box center [352, 251] width 87 height 19
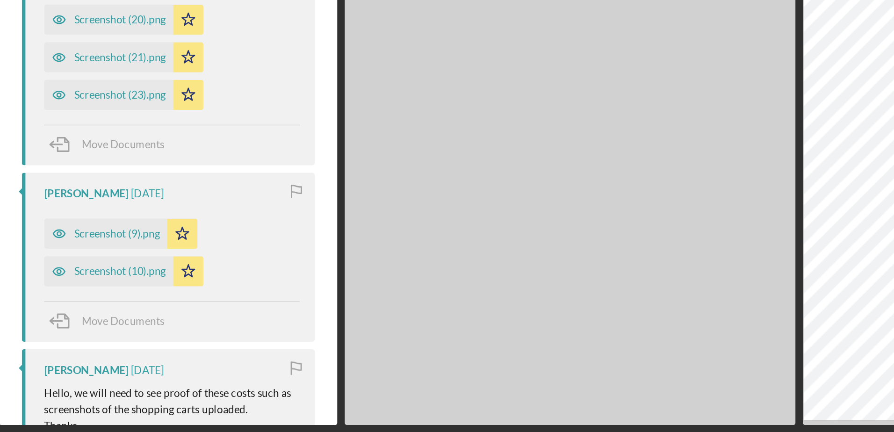
scroll to position [1638, 0]
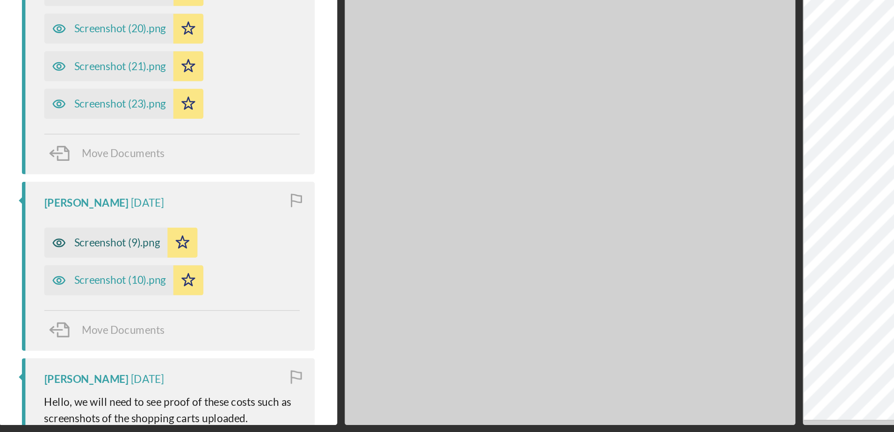
click at [366, 315] on div "Screenshot (9).png" at bounding box center [353, 313] width 53 height 7
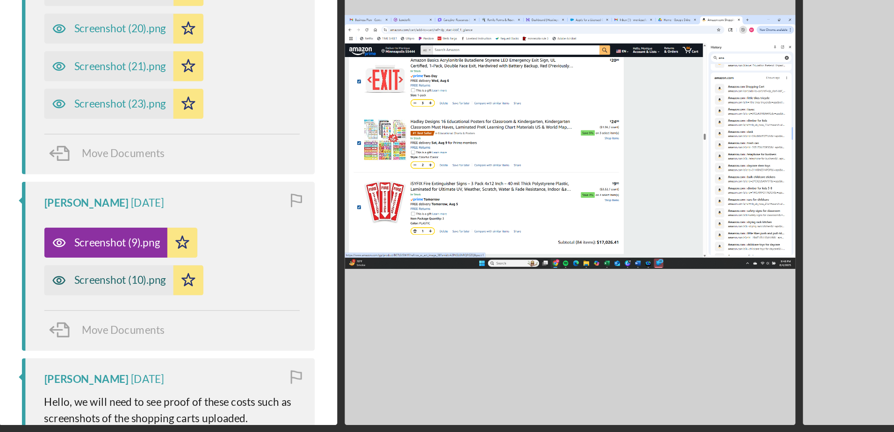
click at [364, 337] on div "Screenshot (10).png" at bounding box center [355, 336] width 57 height 7
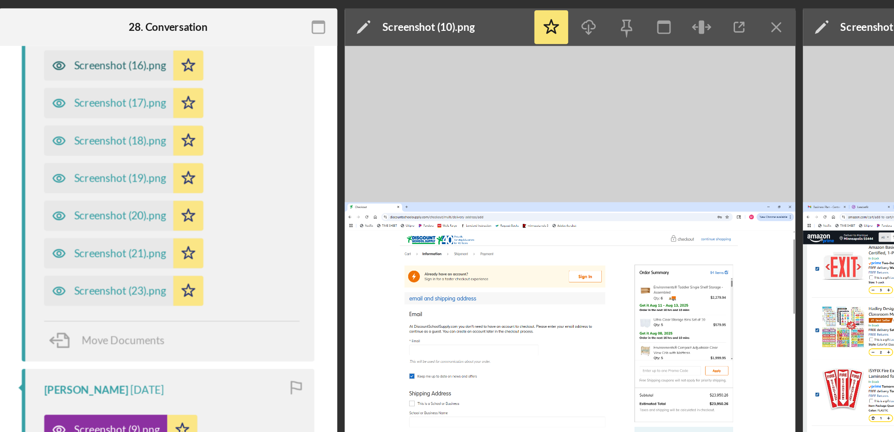
click at [361, 88] on div "Screenshot (16).png" at bounding box center [355, 86] width 57 height 7
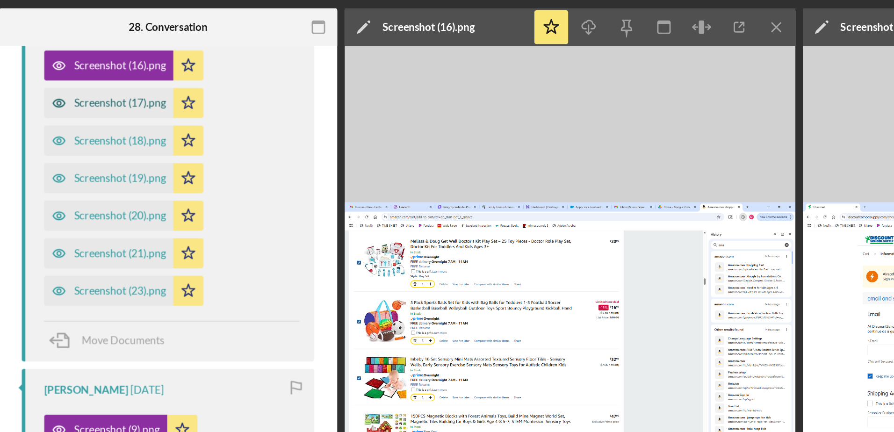
click at [360, 112] on div "Screenshot (17).png" at bounding box center [355, 110] width 57 height 7
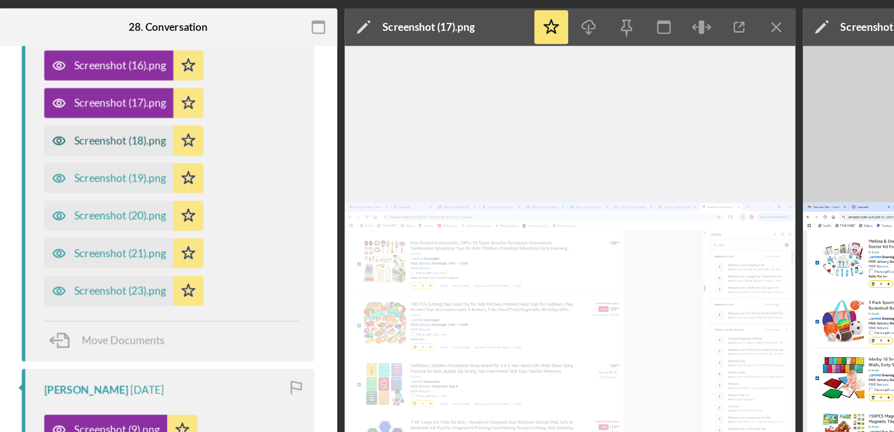
click at [359, 134] on div "Screenshot (18).png" at bounding box center [355, 133] width 57 height 7
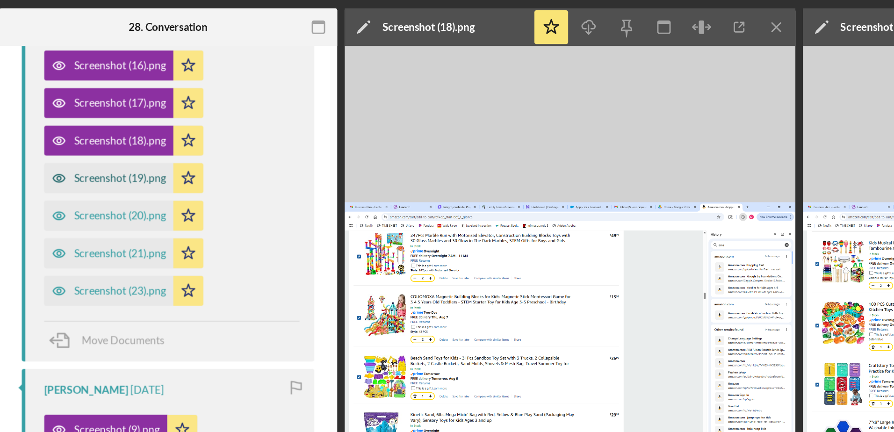
click at [356, 157] on div "Screenshot (19).png" at bounding box center [355, 156] width 57 height 7
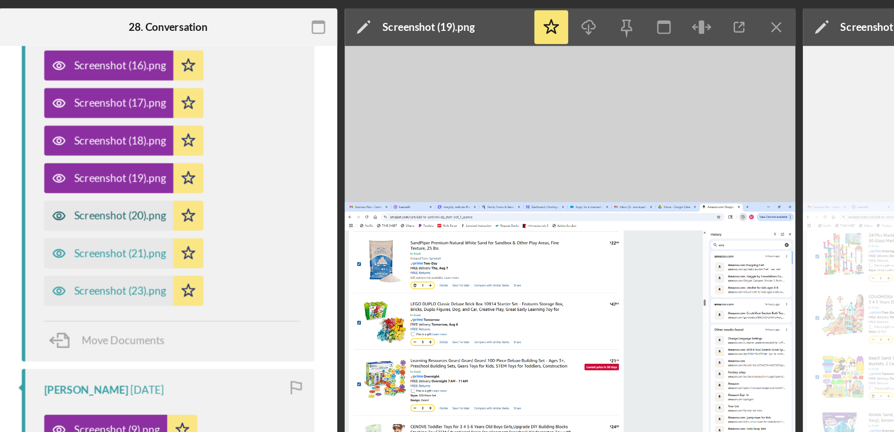
click at [351, 180] on div "Screenshot (20).png" at bounding box center [355, 180] width 57 height 7
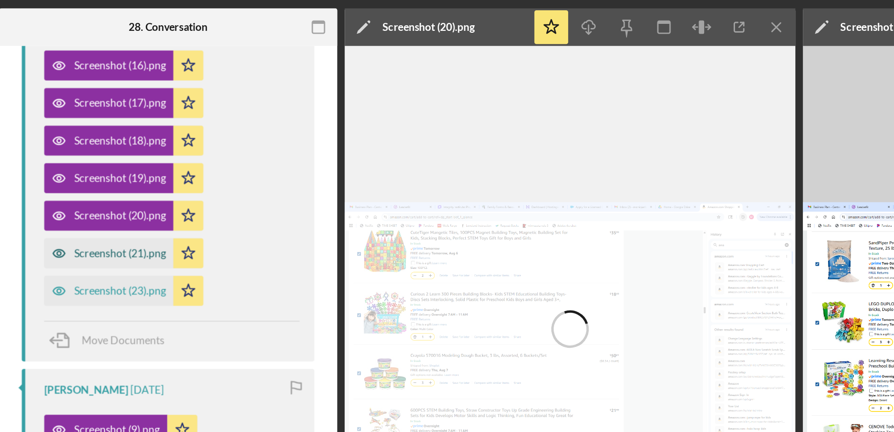
click at [352, 196] on div "Screenshot (21).png" at bounding box center [349, 204] width 80 height 19
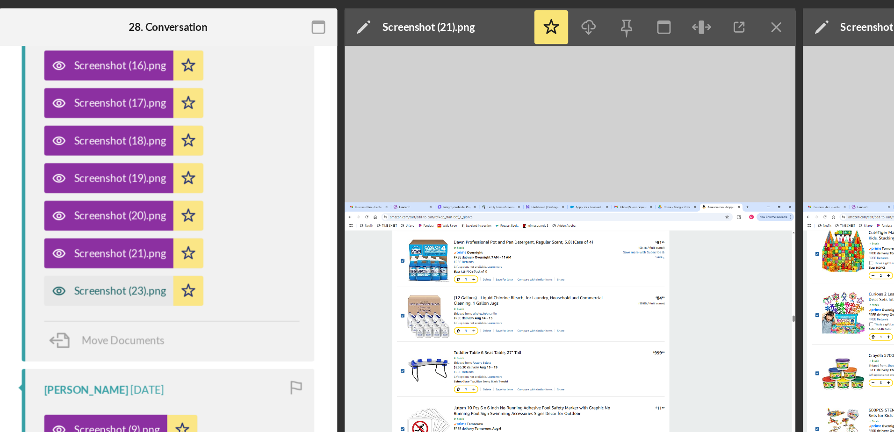
click at [346, 221] on div "Screenshot (23).png" at bounding box center [349, 227] width 80 height 19
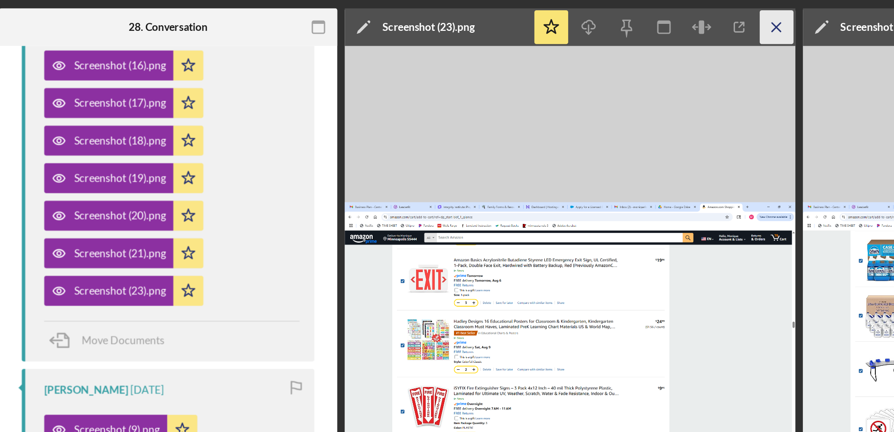
click at [764, 61] on icon "Icon/Menu Close" at bounding box center [764, 63] width 21 height 21
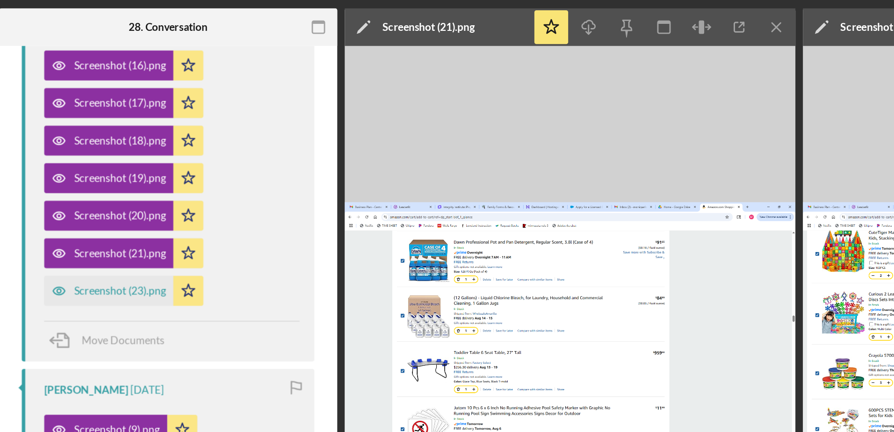
click at [764, 61] on icon "Icon/Menu Close" at bounding box center [764, 63] width 21 height 21
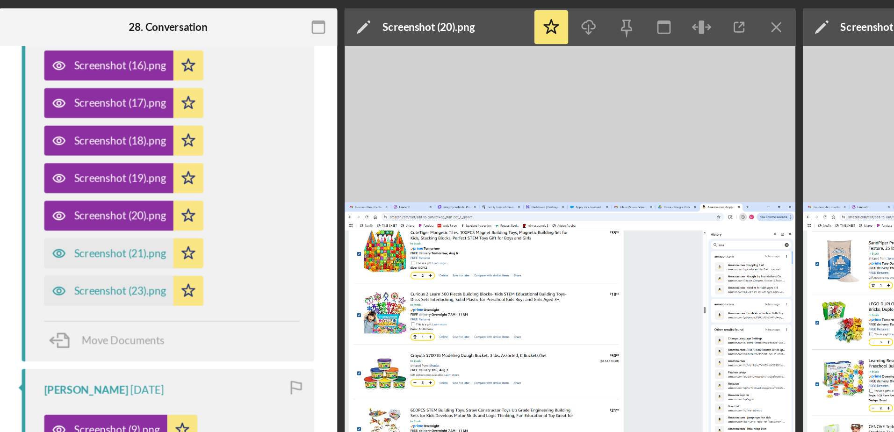
click at [764, 61] on icon "Icon/Menu Close" at bounding box center [764, 63] width 21 height 21
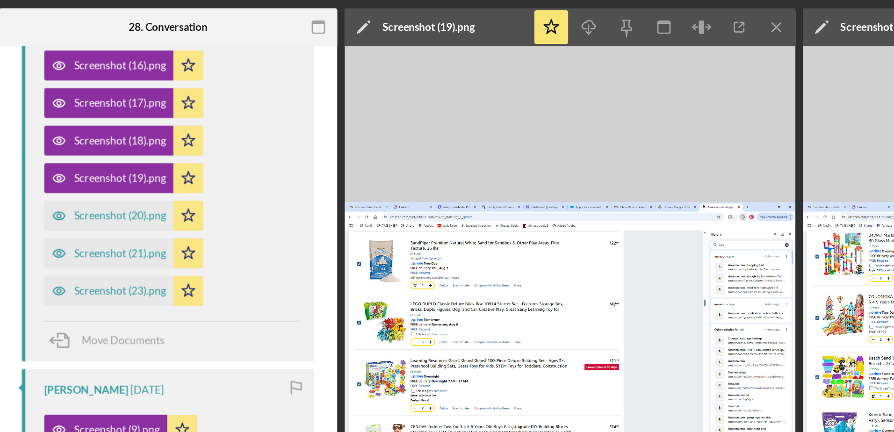
click at [764, 61] on icon "Icon/Menu Close" at bounding box center [764, 63] width 21 height 21
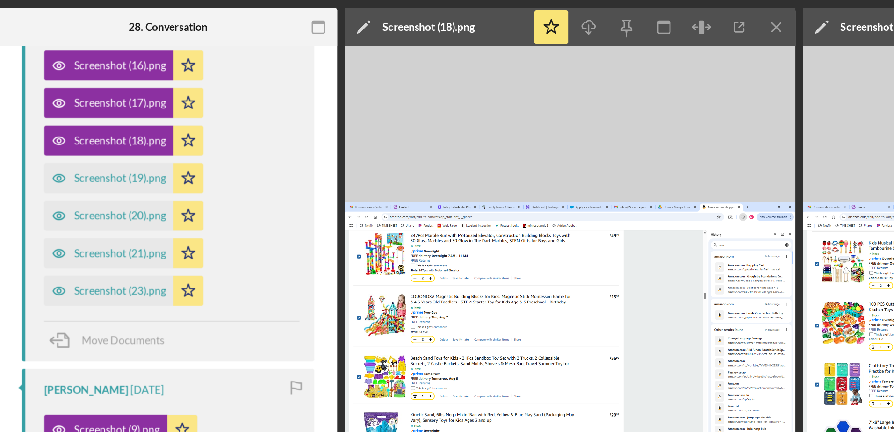
click at [764, 61] on icon "Icon/Menu Close" at bounding box center [764, 63] width 21 height 21
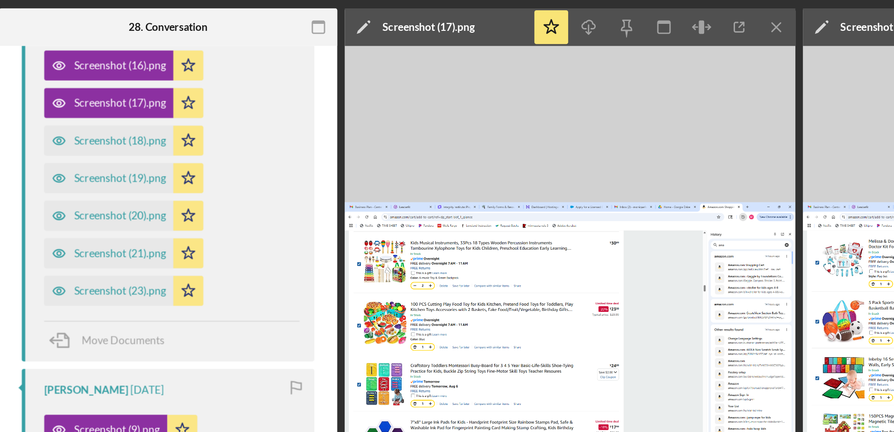
click at [764, 61] on icon "Icon/Menu Close" at bounding box center [764, 63] width 21 height 21
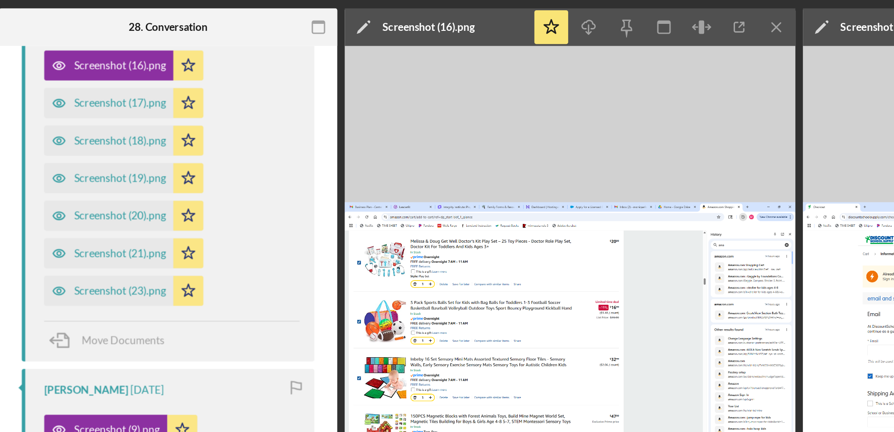
click at [764, 61] on icon "Icon/Menu Close" at bounding box center [764, 63] width 21 height 21
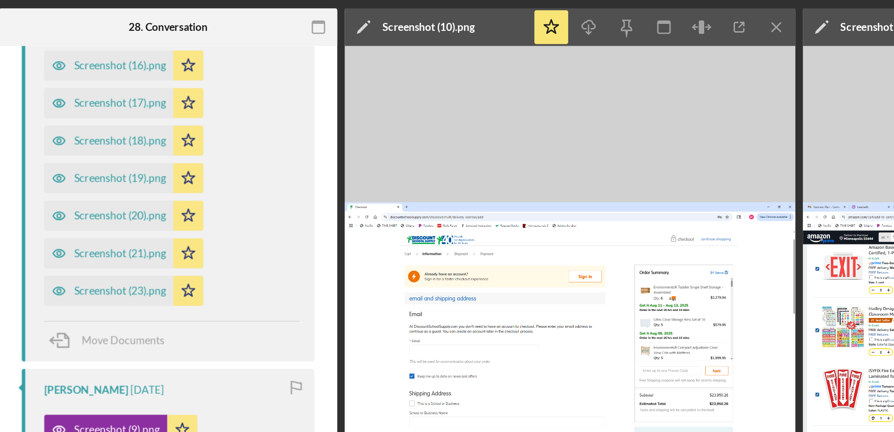
click at [764, 61] on icon "Icon/Menu Close" at bounding box center [764, 63] width 21 height 21
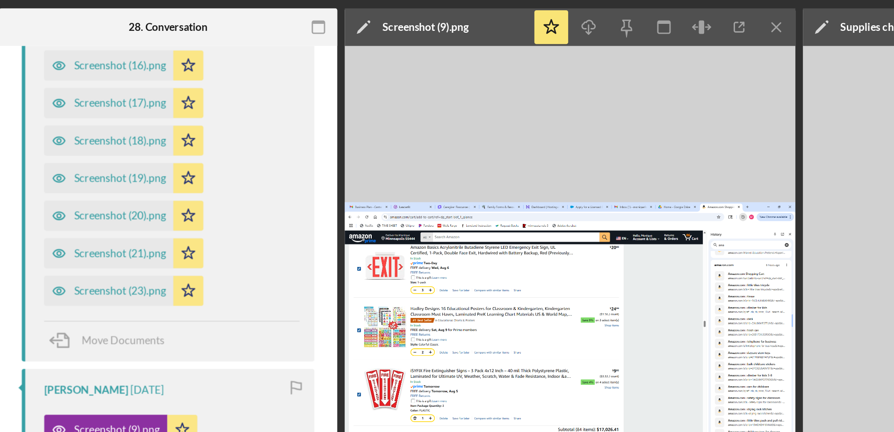
click at [764, 61] on icon "Icon/Menu Close" at bounding box center [764, 63] width 21 height 21
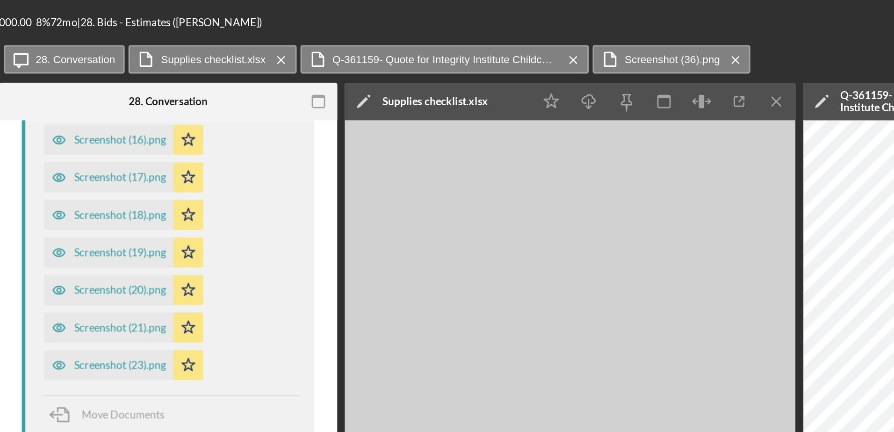
scroll to position [188, 0]
click at [761, 60] on icon "Icon/Menu Close" at bounding box center [764, 63] width 21 height 21
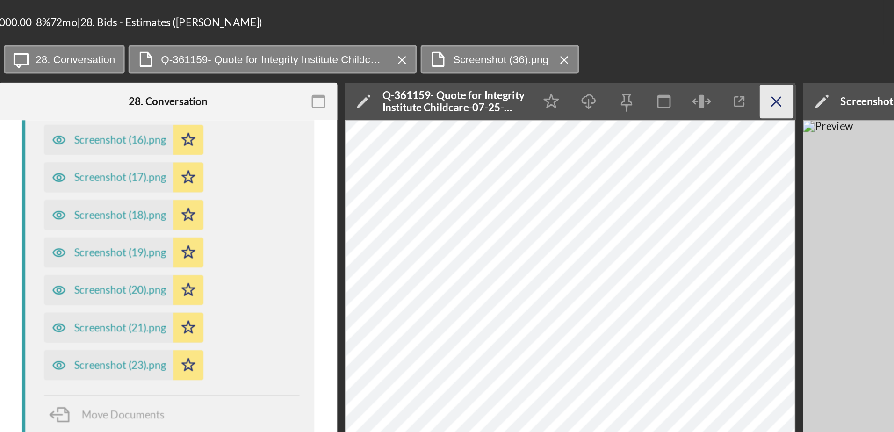
click at [767, 62] on icon "Icon/Menu Close" at bounding box center [764, 63] width 21 height 21
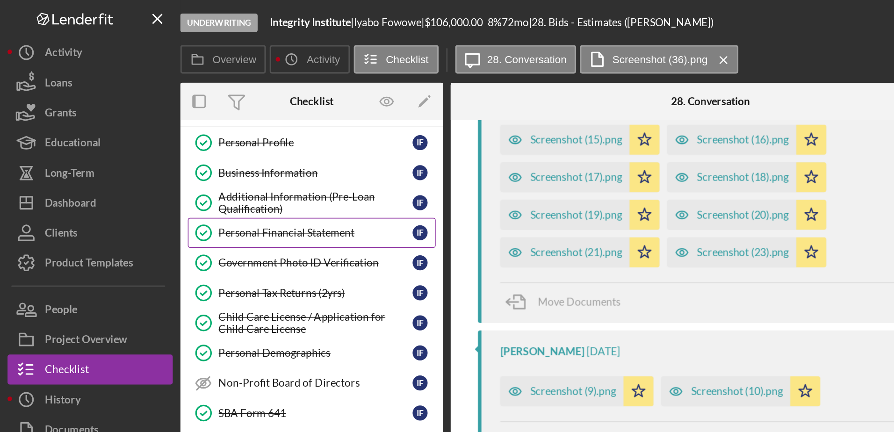
scroll to position [0, 0]
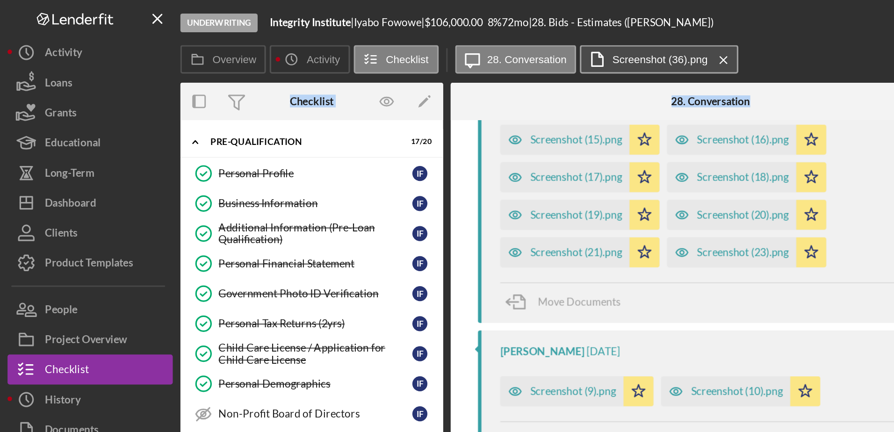
drag, startPoint x: 528, startPoint y: 63, endPoint x: 411, endPoint y: 37, distance: 119.7
click at [411, 37] on div "Overview Icon/History Activity Checklist Icon/Message 28. Conversation Screensh…" at bounding box center [500, 227] width 777 height 399
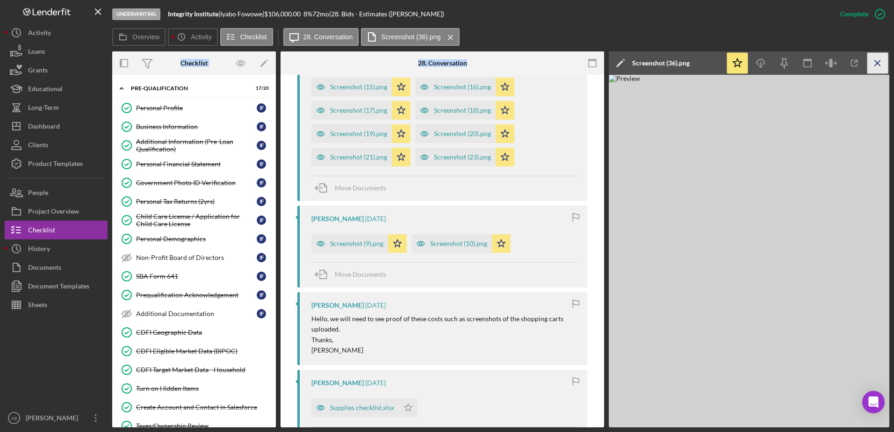
click at [869, 58] on icon "Icon/Menu Close" at bounding box center [878, 63] width 21 height 21
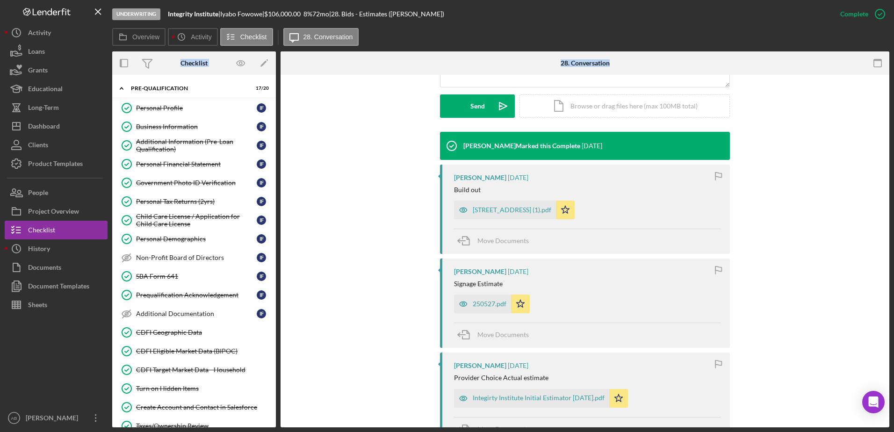
scroll to position [241, 0]
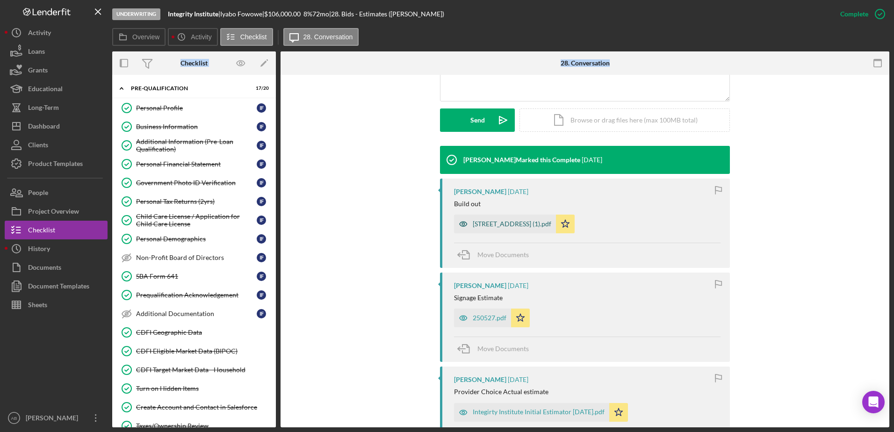
click at [509, 222] on div "[STREET_ADDRESS] (1).pdf" at bounding box center [512, 223] width 79 height 7
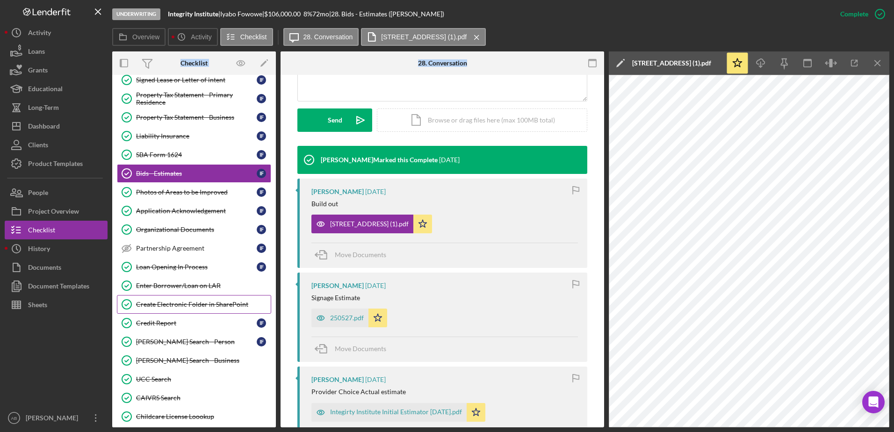
scroll to position [655, 0]
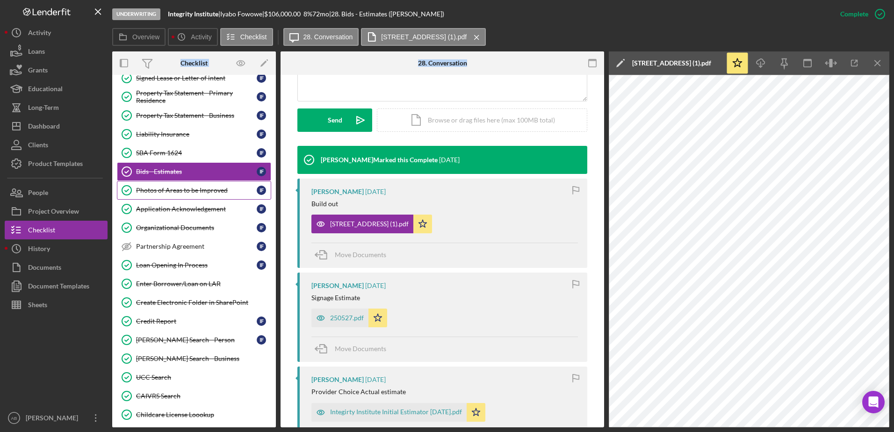
click at [186, 188] on div "Photos of Areas to be Improved" at bounding box center [196, 190] width 121 height 7
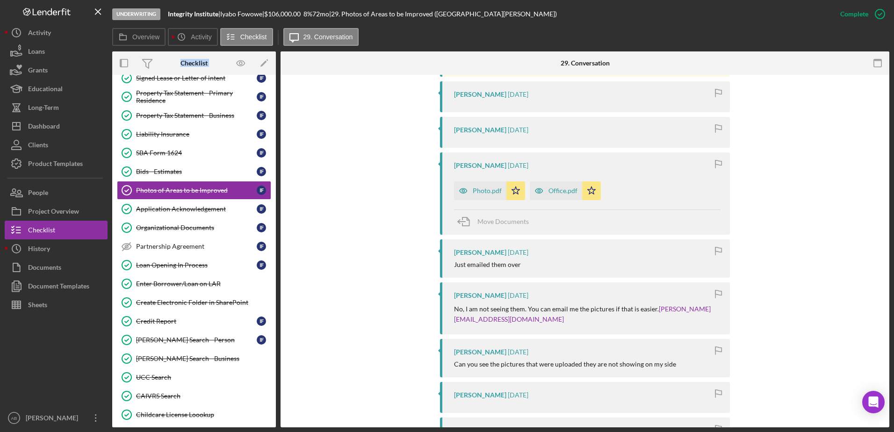
scroll to position [374, 0]
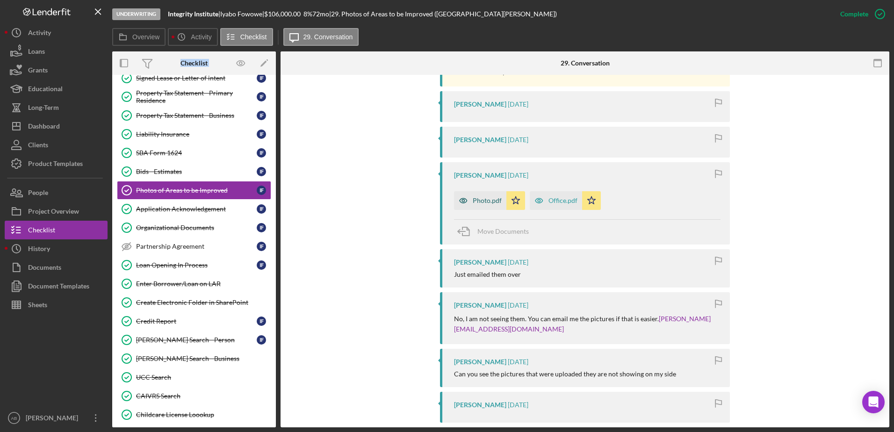
click at [485, 203] on div "Photo.pdf" at bounding box center [487, 200] width 29 height 7
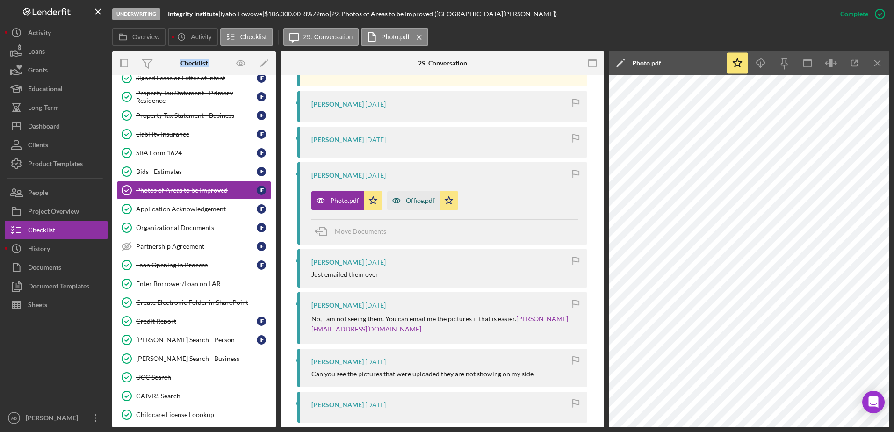
click at [416, 204] on div "Office.pdf" at bounding box center [413, 200] width 52 height 19
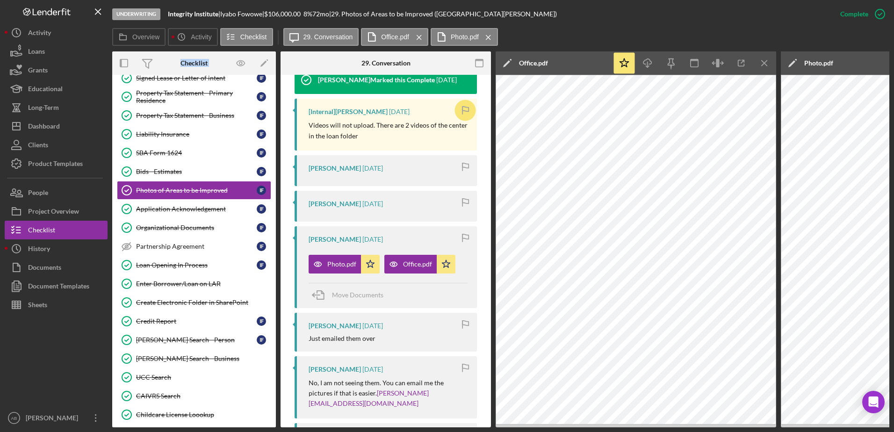
scroll to position [338, 0]
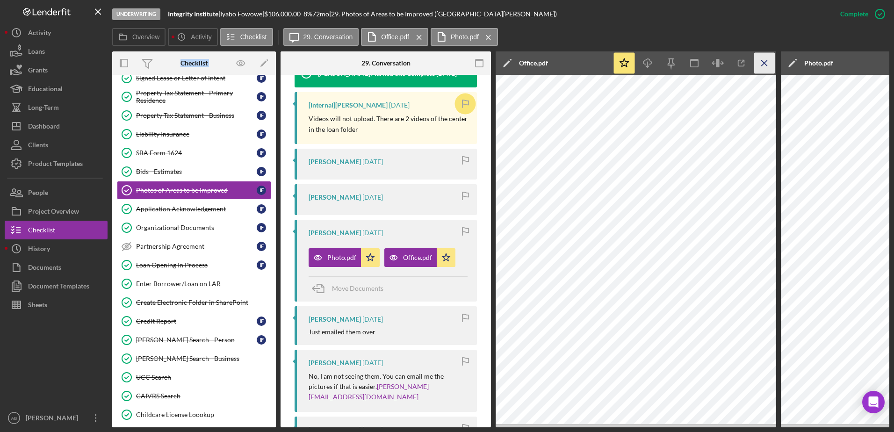
click at [764, 61] on icon "Icon/Menu Close" at bounding box center [764, 63] width 21 height 21
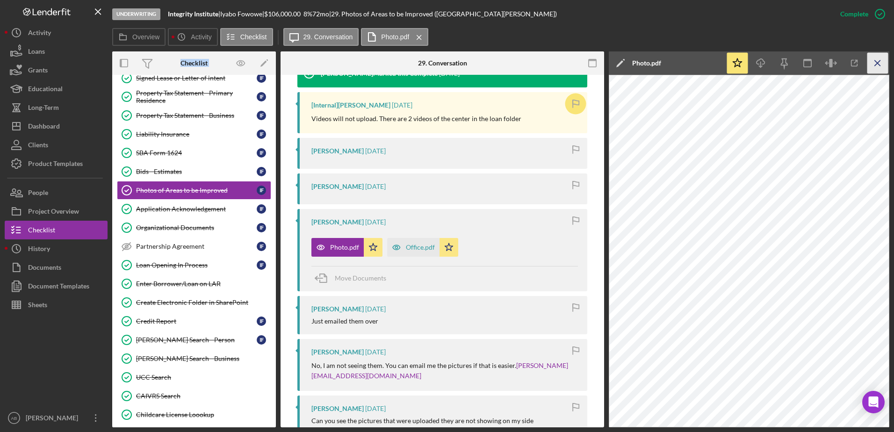
click at [874, 64] on icon "Icon/Menu Close" at bounding box center [878, 63] width 21 height 21
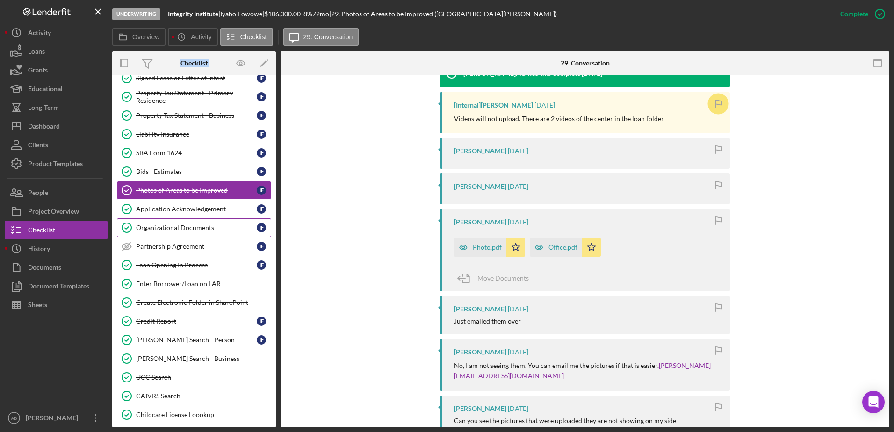
click at [164, 230] on div "Organizational Documents" at bounding box center [196, 227] width 121 height 7
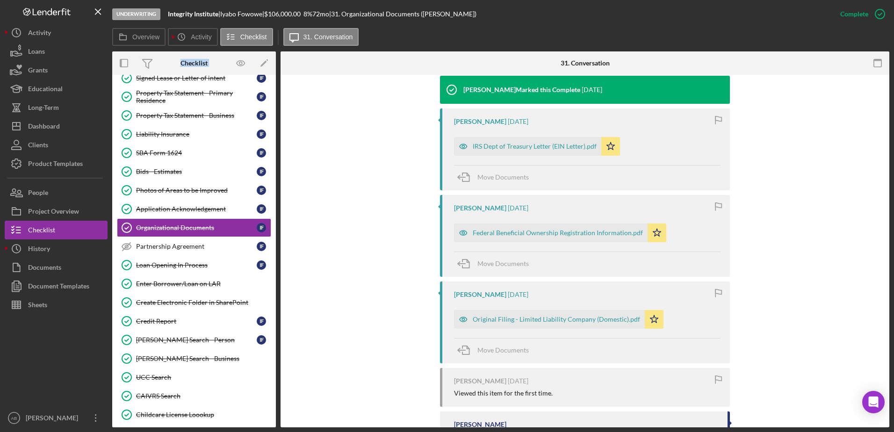
scroll to position [327, 0]
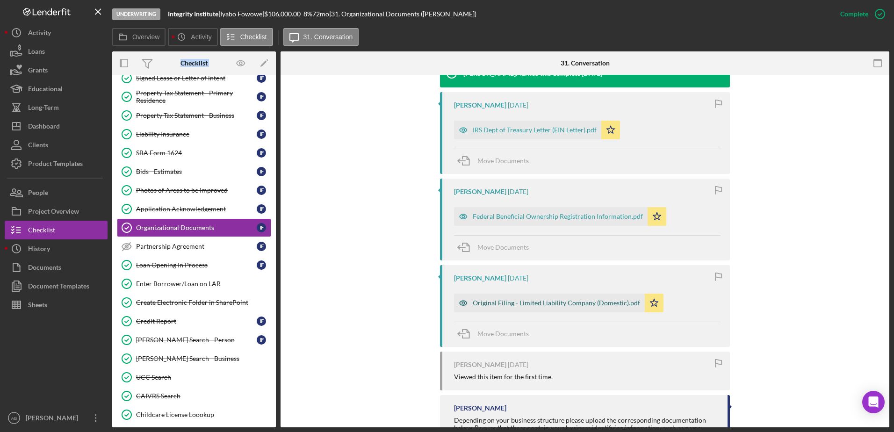
click at [549, 301] on div "Original Filing - Limited Liability Company (Domestic).pdf" at bounding box center [556, 302] width 167 height 7
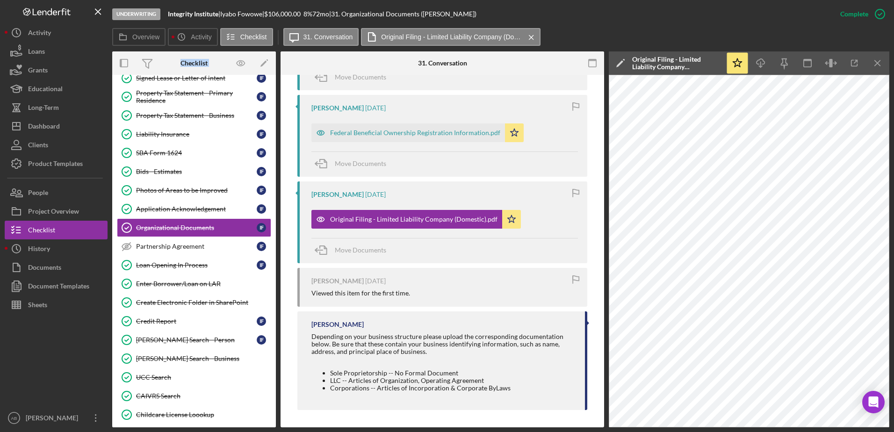
scroll to position [412, 0]
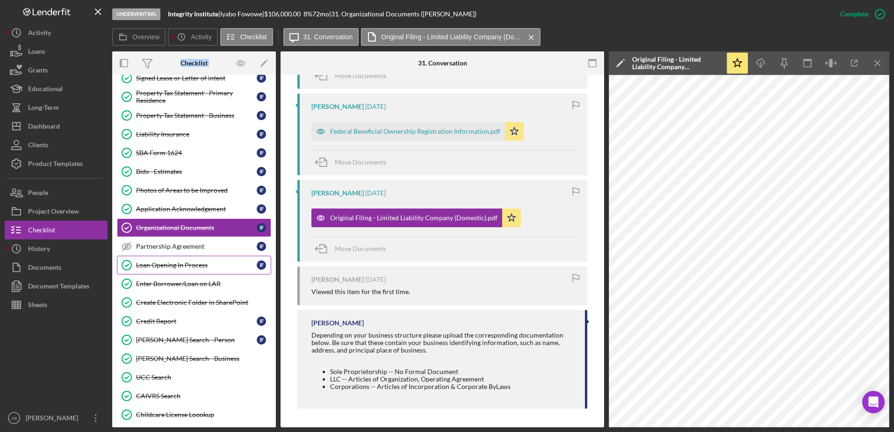
click at [162, 260] on link "Loan Opening In Process Loan Opening In Process I F" at bounding box center [194, 265] width 154 height 19
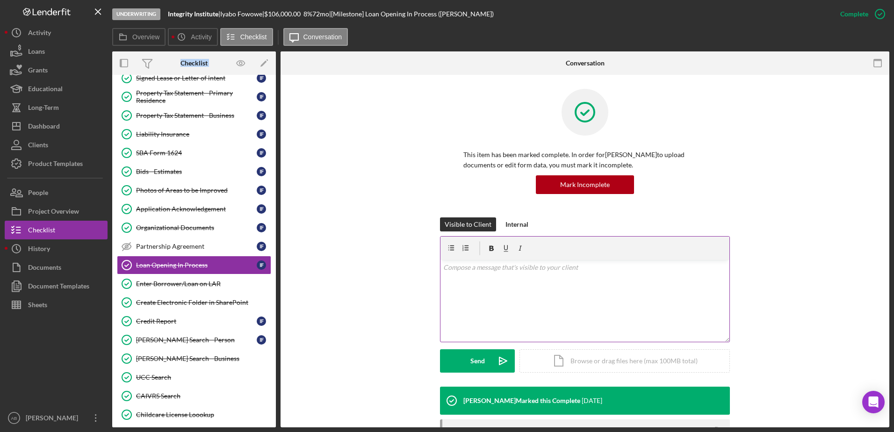
scroll to position [129, 0]
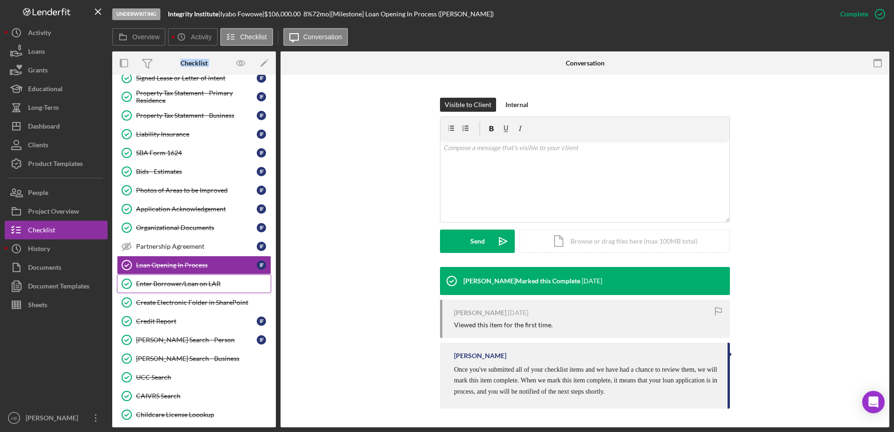
click at [175, 283] on div "Enter Borrower/Loan on LAR" at bounding box center [203, 283] width 135 height 7
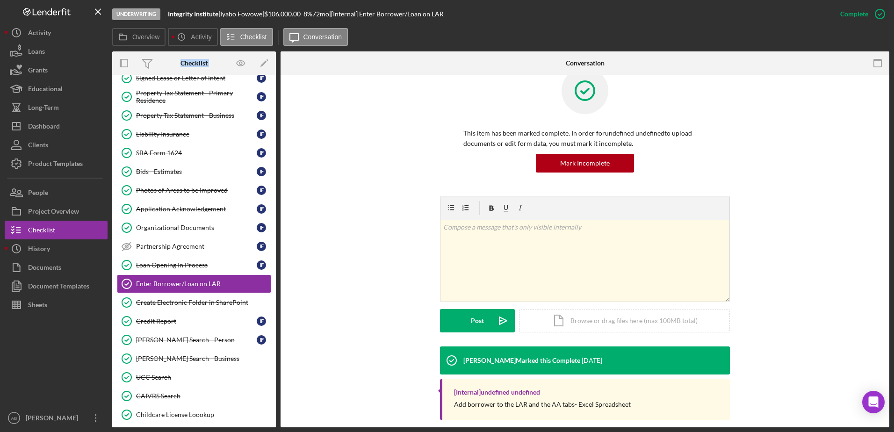
scroll to position [33, 0]
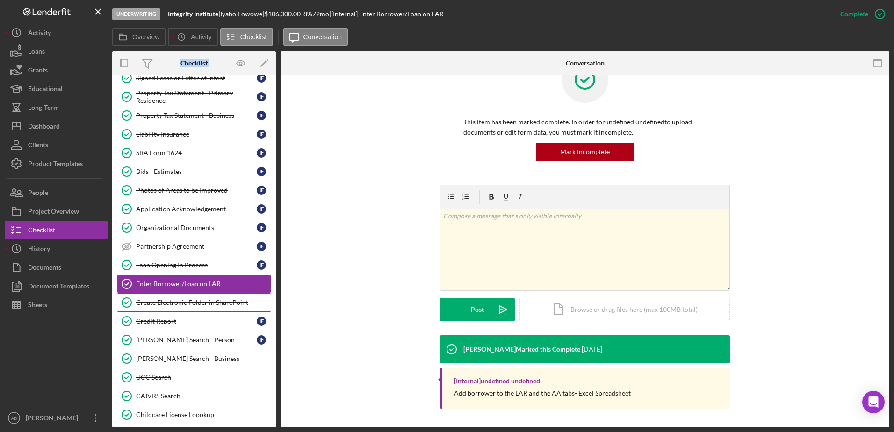
click at [171, 303] on div "Create Electronic Folder in SharePoint" at bounding box center [203, 302] width 135 height 7
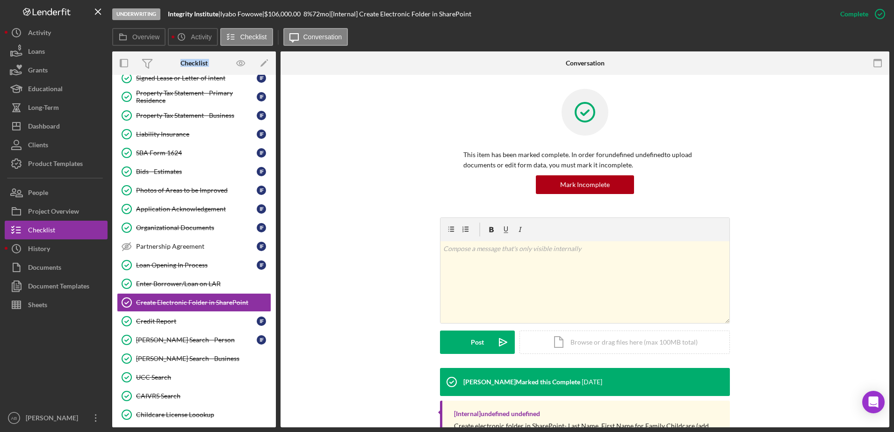
scroll to position [48, 0]
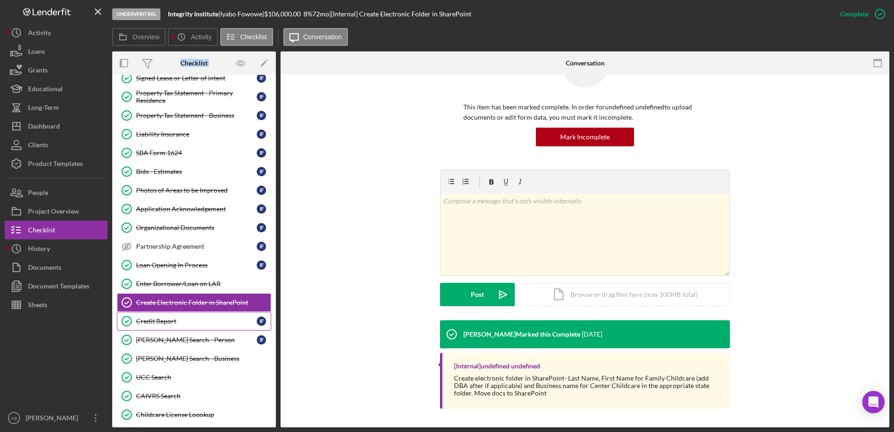
click at [148, 328] on link "Credit Report Credit Report I F" at bounding box center [194, 321] width 154 height 19
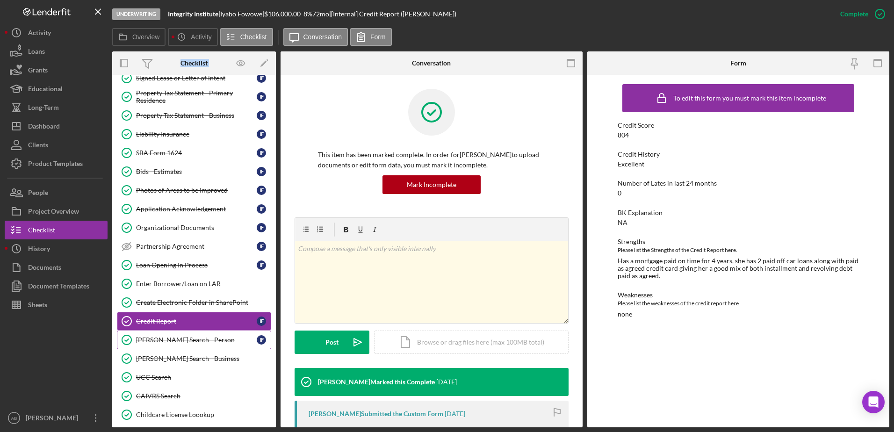
click at [191, 338] on div "[PERSON_NAME] Search - Person" at bounding box center [196, 339] width 121 height 7
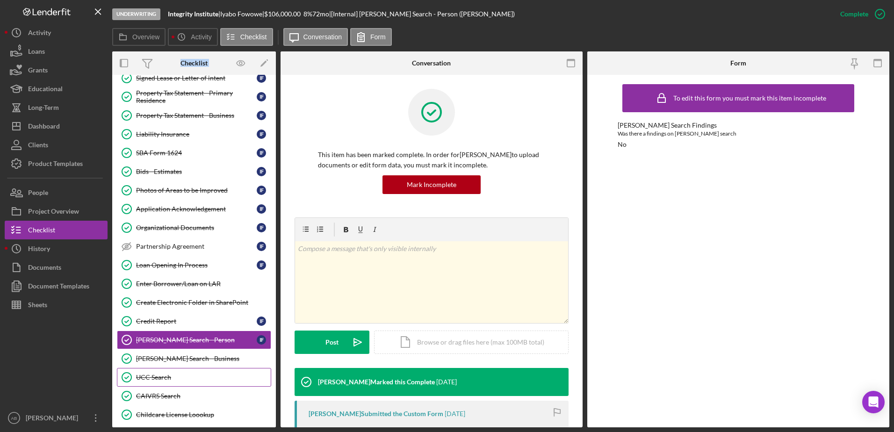
click at [159, 381] on div "UCC Search" at bounding box center [203, 377] width 135 height 7
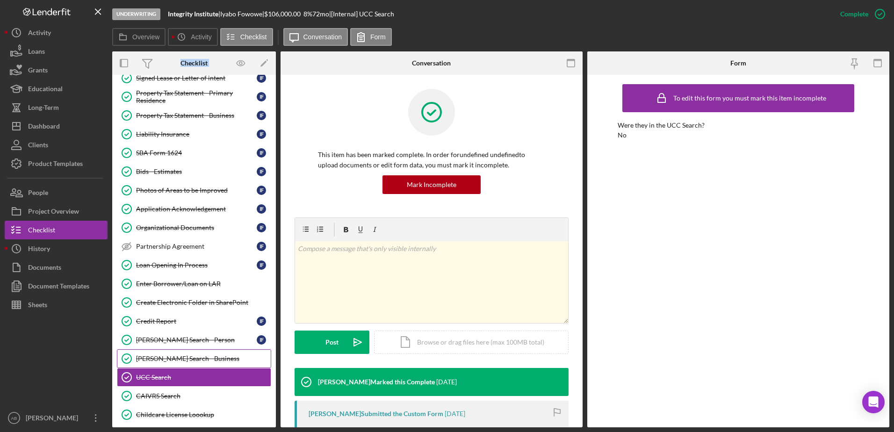
click at [171, 356] on div "[PERSON_NAME] Search - Business" at bounding box center [203, 358] width 135 height 7
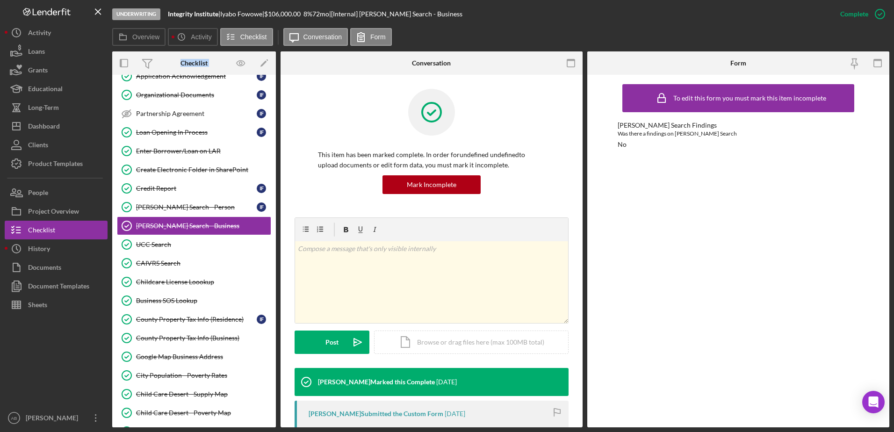
scroll to position [842, 0]
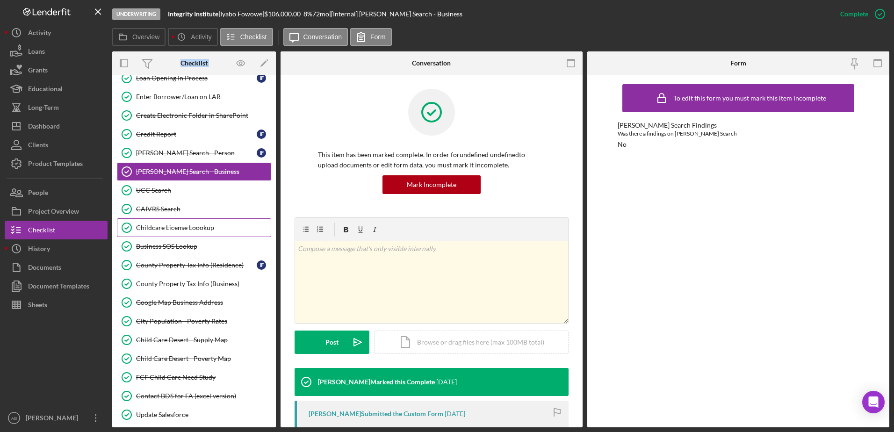
click at [155, 224] on div "Childcare License Loookup" at bounding box center [203, 227] width 135 height 7
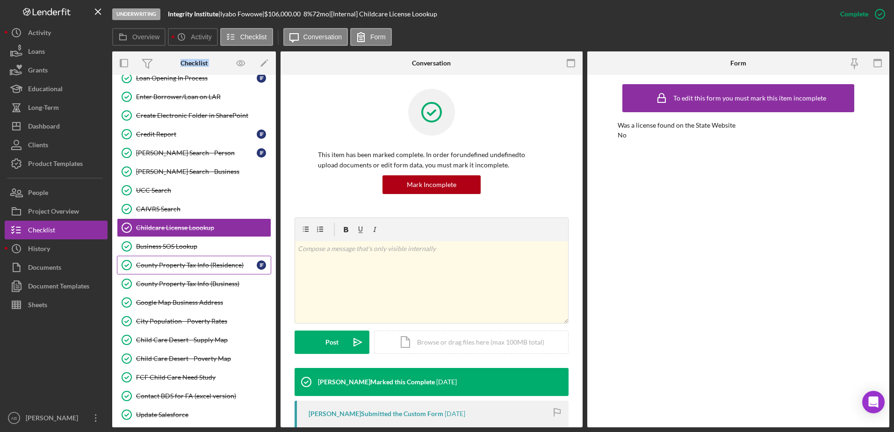
click at [171, 260] on link "County Property Tax Info (Residence) County Property Tax Info (Residence) I F" at bounding box center [194, 265] width 154 height 19
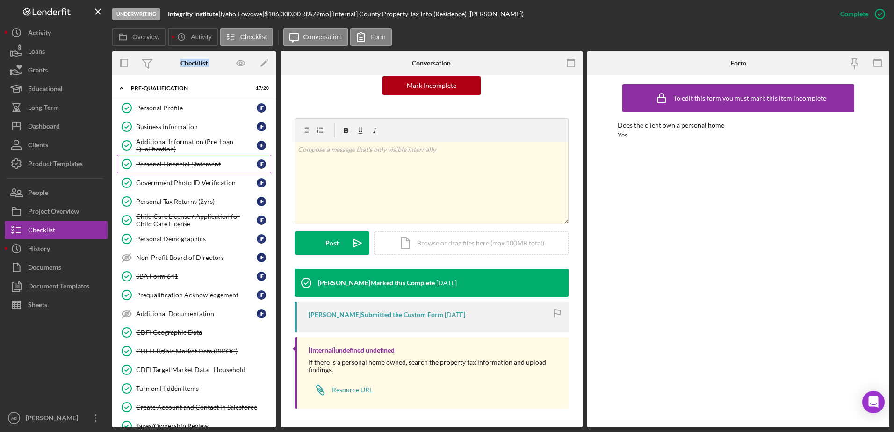
click at [171, 165] on div "Personal Financial Statement" at bounding box center [196, 163] width 121 height 7
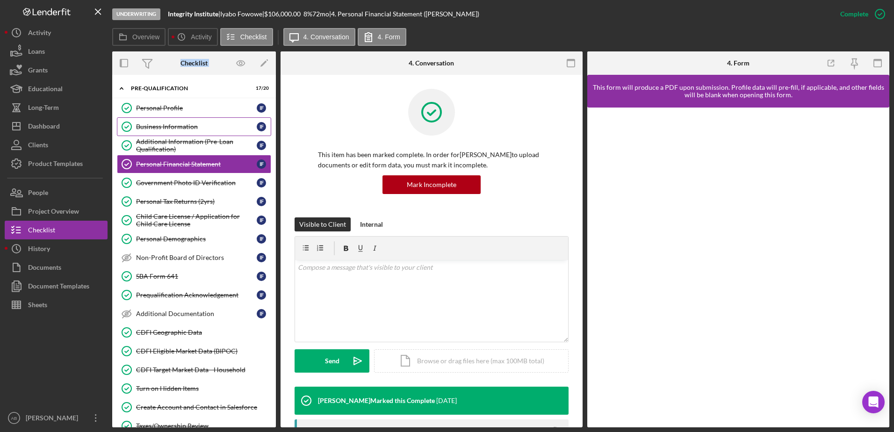
click at [173, 122] on link "Business Information Business Information I F" at bounding box center [194, 126] width 154 height 19
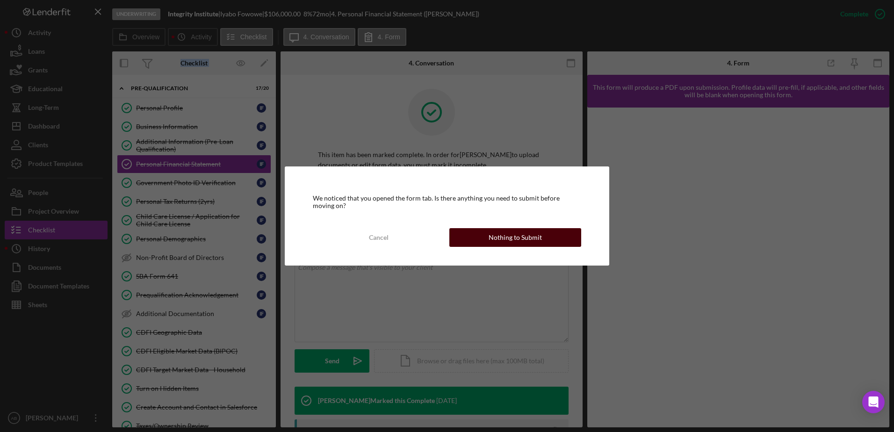
click at [496, 239] on div "Nothing to Submit" at bounding box center [515, 237] width 53 height 19
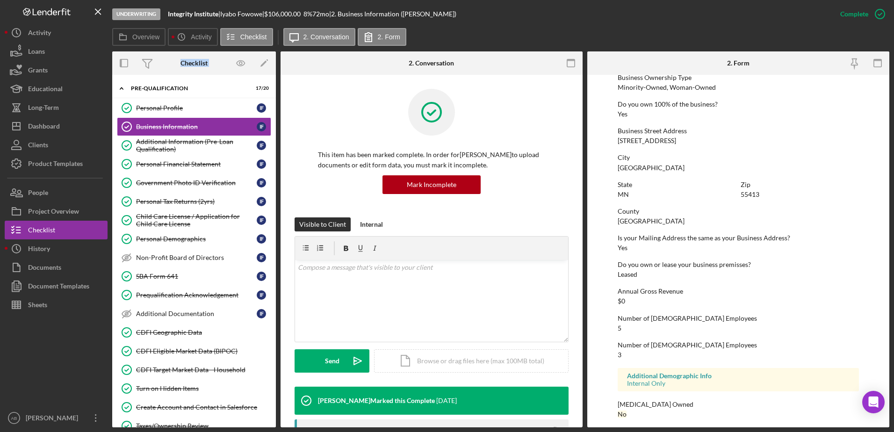
scroll to position [353, 0]
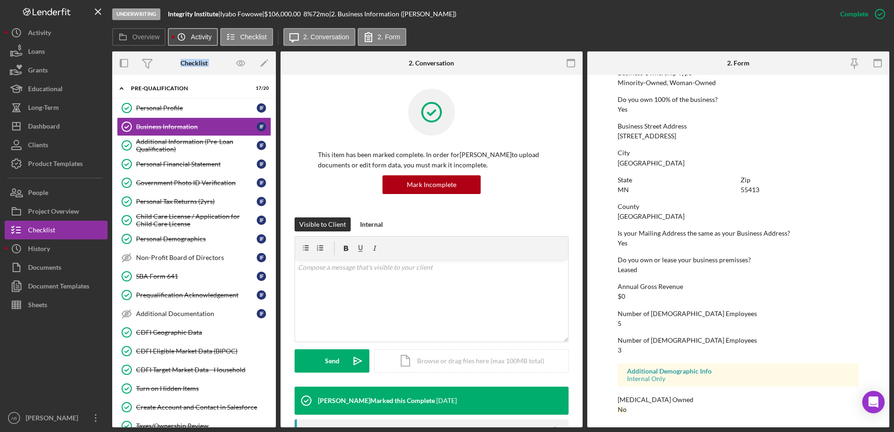
click at [194, 39] on label "Activity" at bounding box center [201, 36] width 21 height 7
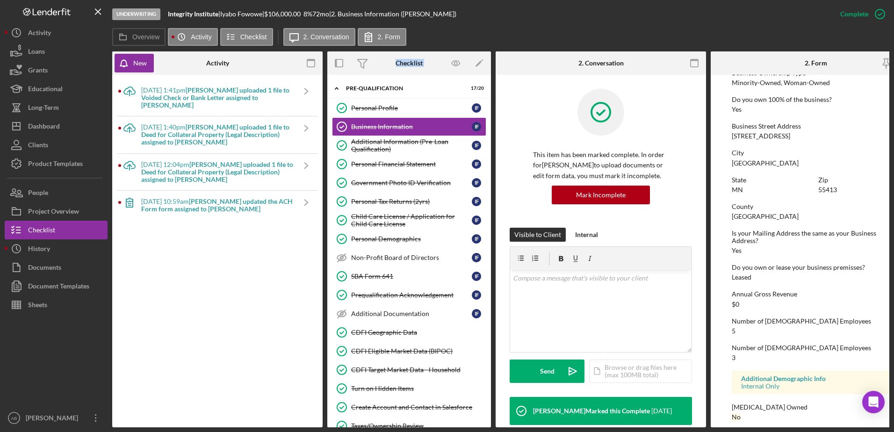
click at [208, 85] on div "[DATE] 1:41pm [PERSON_NAME] uploaded 1 file to Voided Check or Bank Letter assi…" at bounding box center [217, 98] width 153 height 36
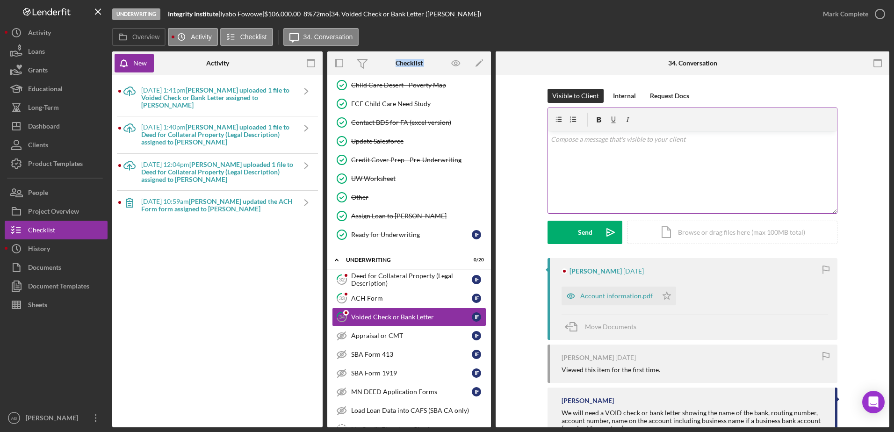
scroll to position [1181, 0]
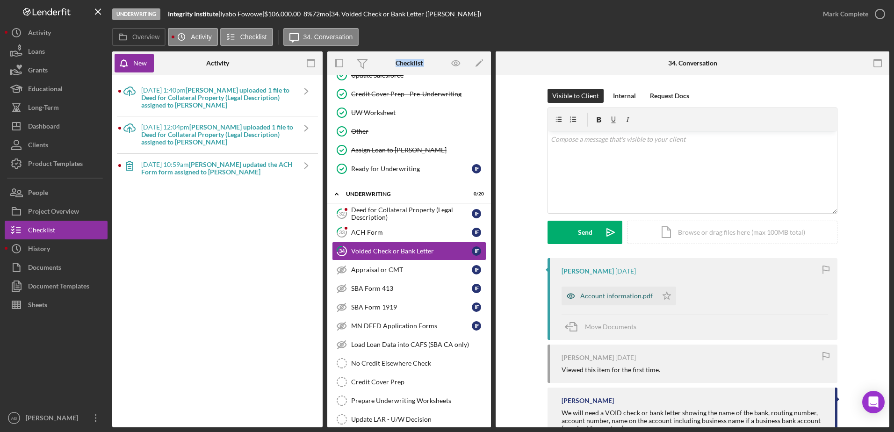
click at [634, 299] on div "Account information.pdf" at bounding box center [616, 295] width 72 height 7
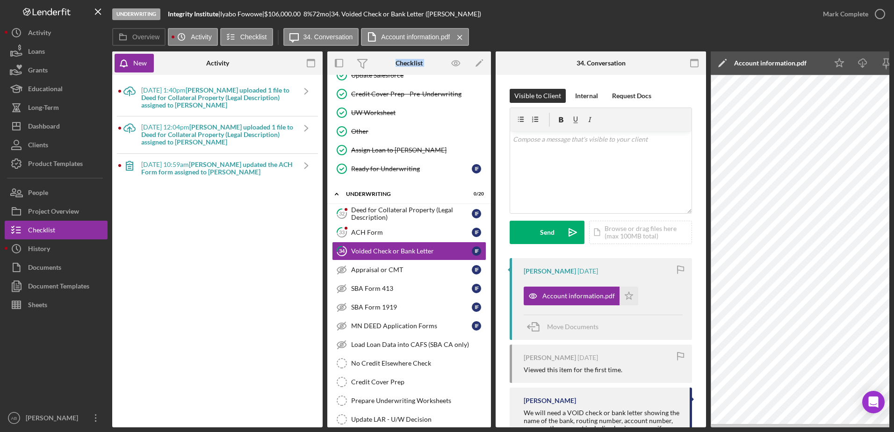
click at [219, 130] on b "[PERSON_NAME] uploaded 1 file to Deed for Collateral Property (Legal Descriptio…" at bounding box center [217, 134] width 152 height 23
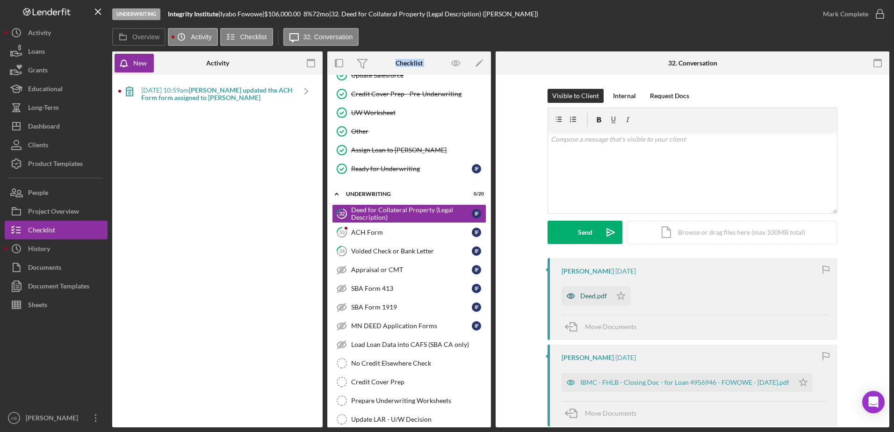
click at [583, 297] on div "Deed.pdf" at bounding box center [593, 295] width 27 height 7
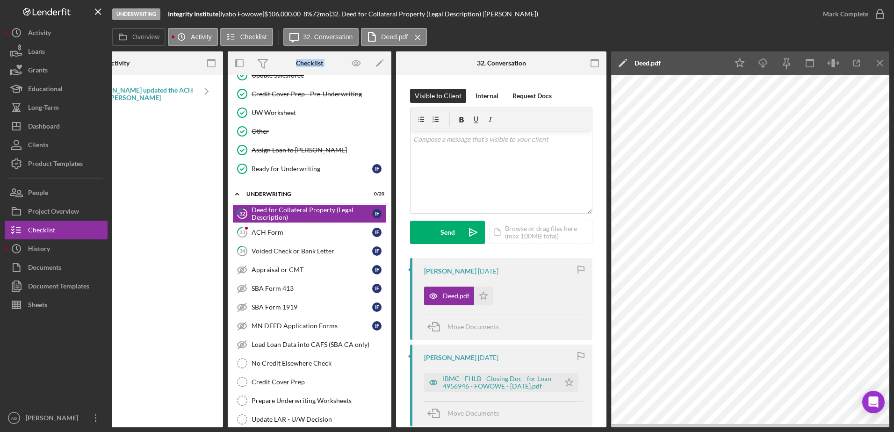
scroll to position [0, 102]
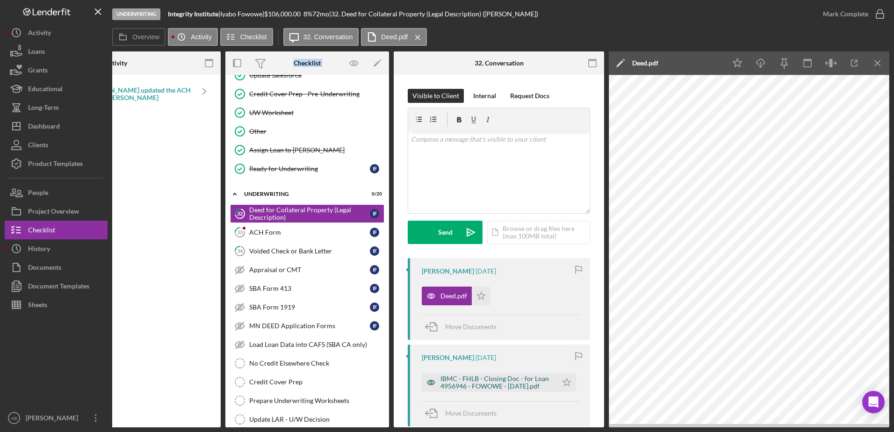
click at [498, 379] on div "IBMC - FHLB - Closing Doc - for Loan 4956946 - FOWOWE - [DATE].pdf" at bounding box center [497, 382] width 112 height 15
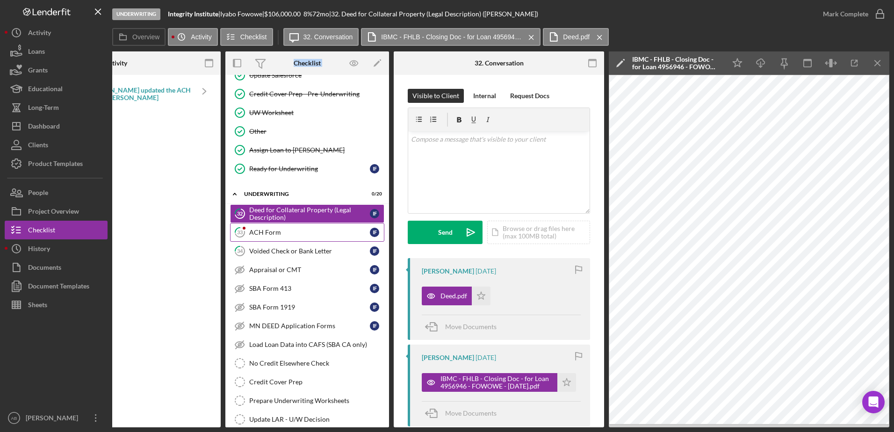
click at [293, 233] on div "ACH Form" at bounding box center [309, 232] width 121 height 7
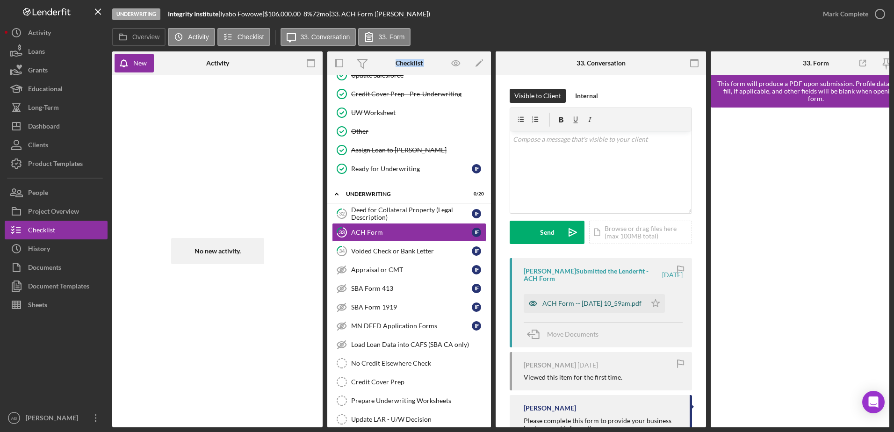
click at [583, 295] on div "ACH Form -- [DATE] 10_59am.pdf" at bounding box center [585, 303] width 123 height 19
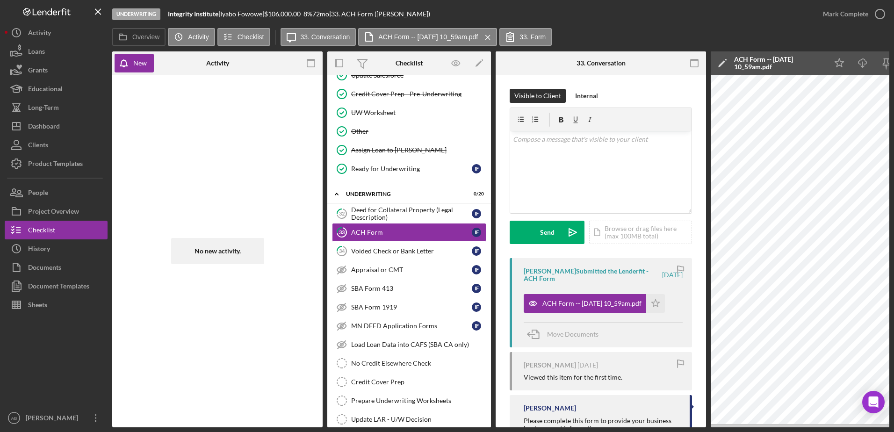
drag, startPoint x: 639, startPoint y: 427, endPoint x: 688, endPoint y: 427, distance: 49.1
click at [688, 427] on div "Underwriting Integrity Institute | [PERSON_NAME] | $106,000.00 8 % 72 mo | 33. …" at bounding box center [447, 216] width 894 height 432
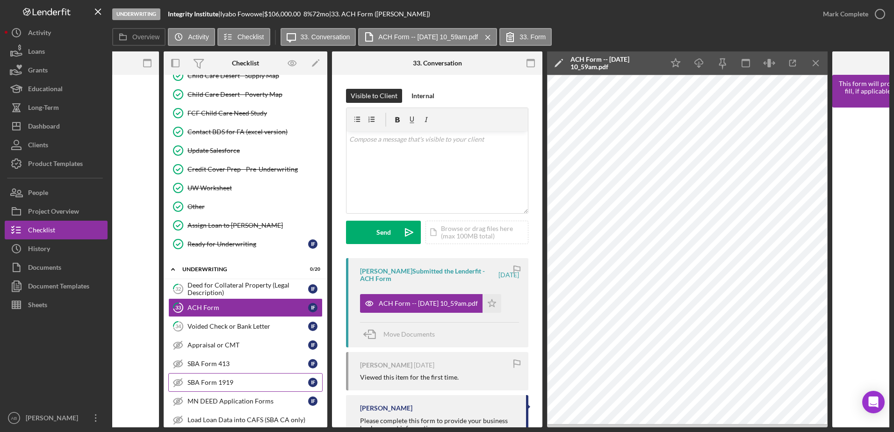
scroll to position [994, 0]
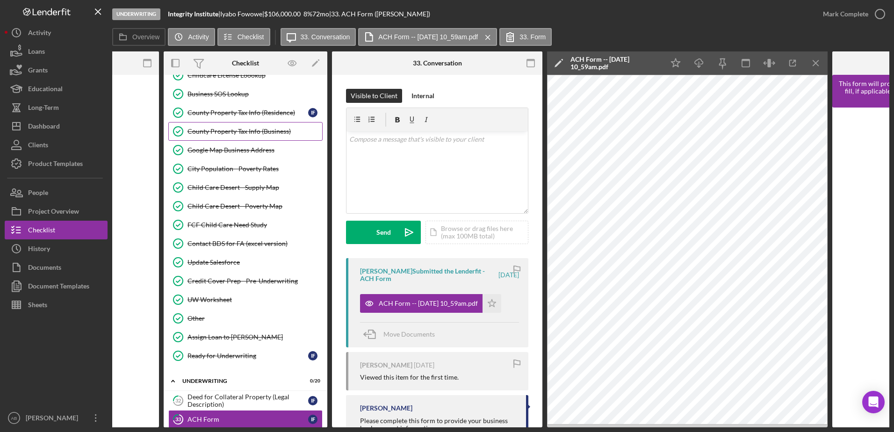
click at [235, 131] on div "County Property Tax Info (Business)" at bounding box center [255, 131] width 135 height 7
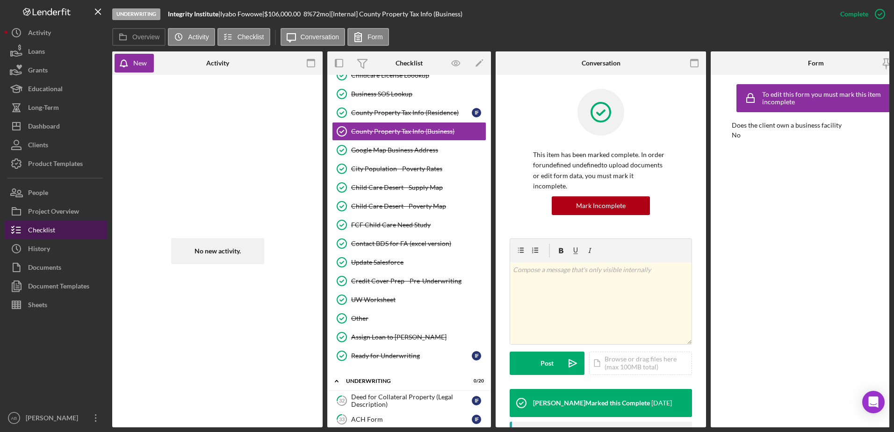
click at [46, 229] on div "Checklist" at bounding box center [41, 231] width 27 height 21
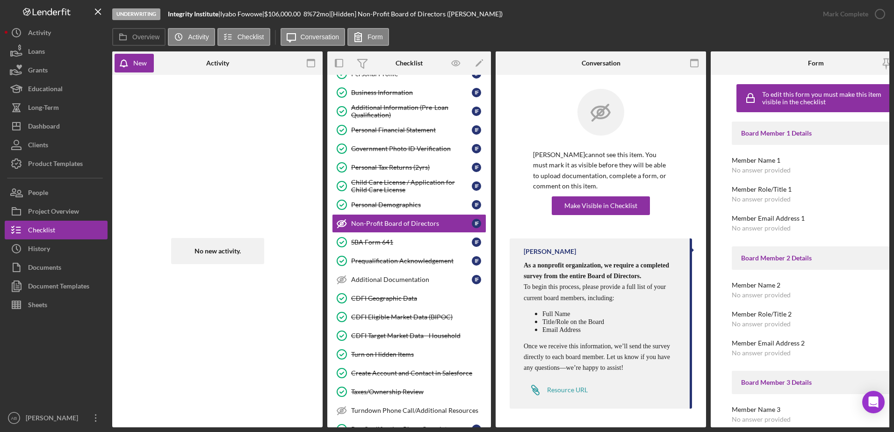
scroll to position [7, 0]
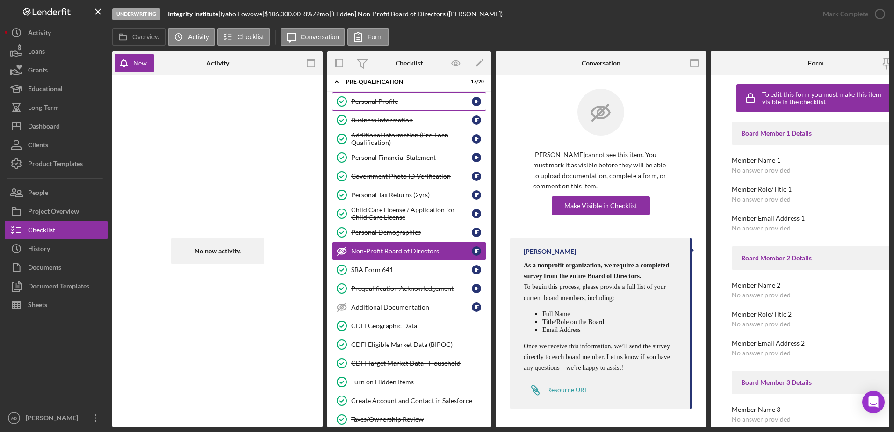
click at [383, 100] on div "Personal Profile" at bounding box center [411, 101] width 121 height 7
